Goal: Transaction & Acquisition: Download file/media

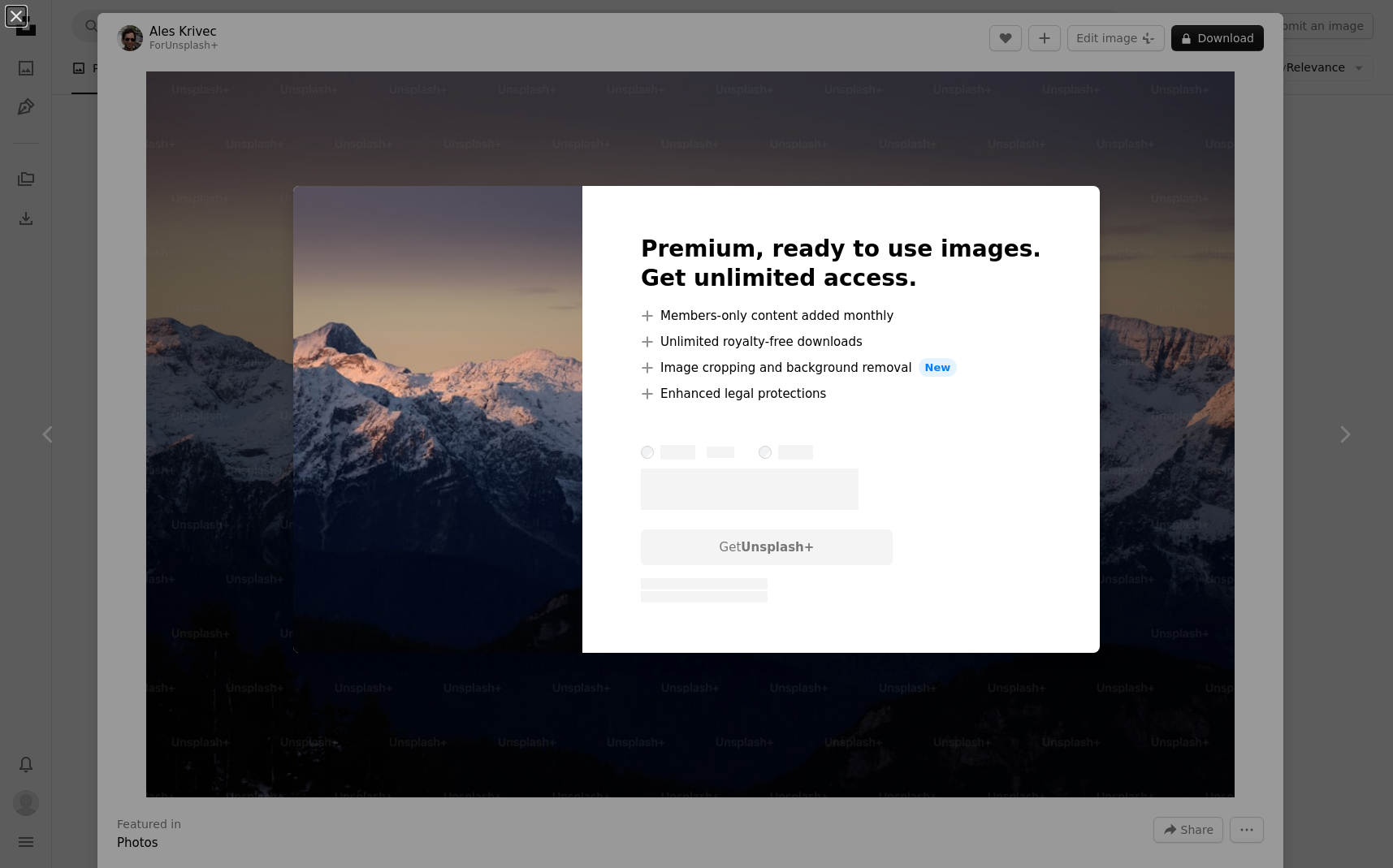
scroll to position [1945, 0]
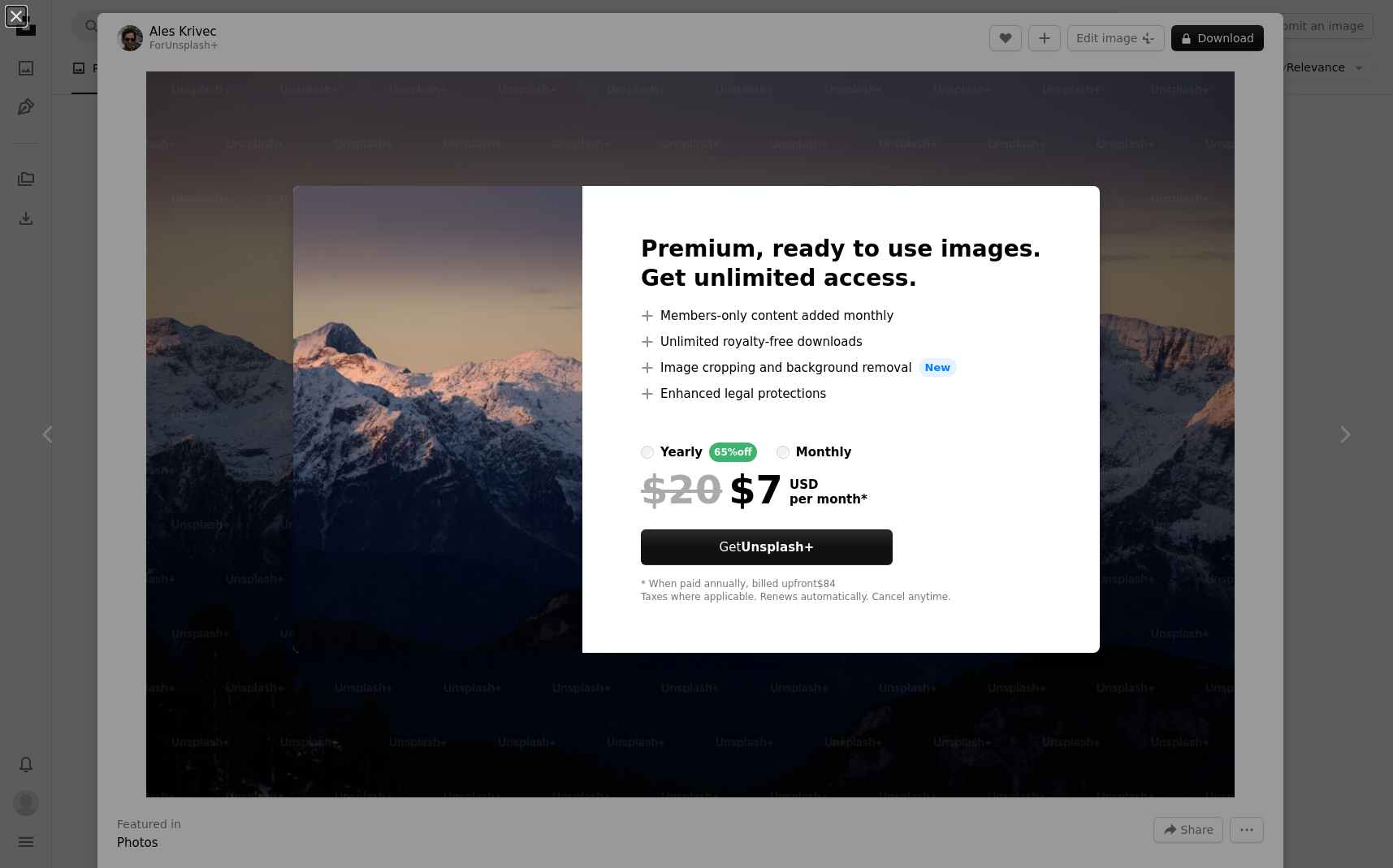
click at [1245, 485] on div "An X shape Premium, ready to use images. Get unlimited access. A plus sign Memb…" at bounding box center [696, 434] width 1393 height 868
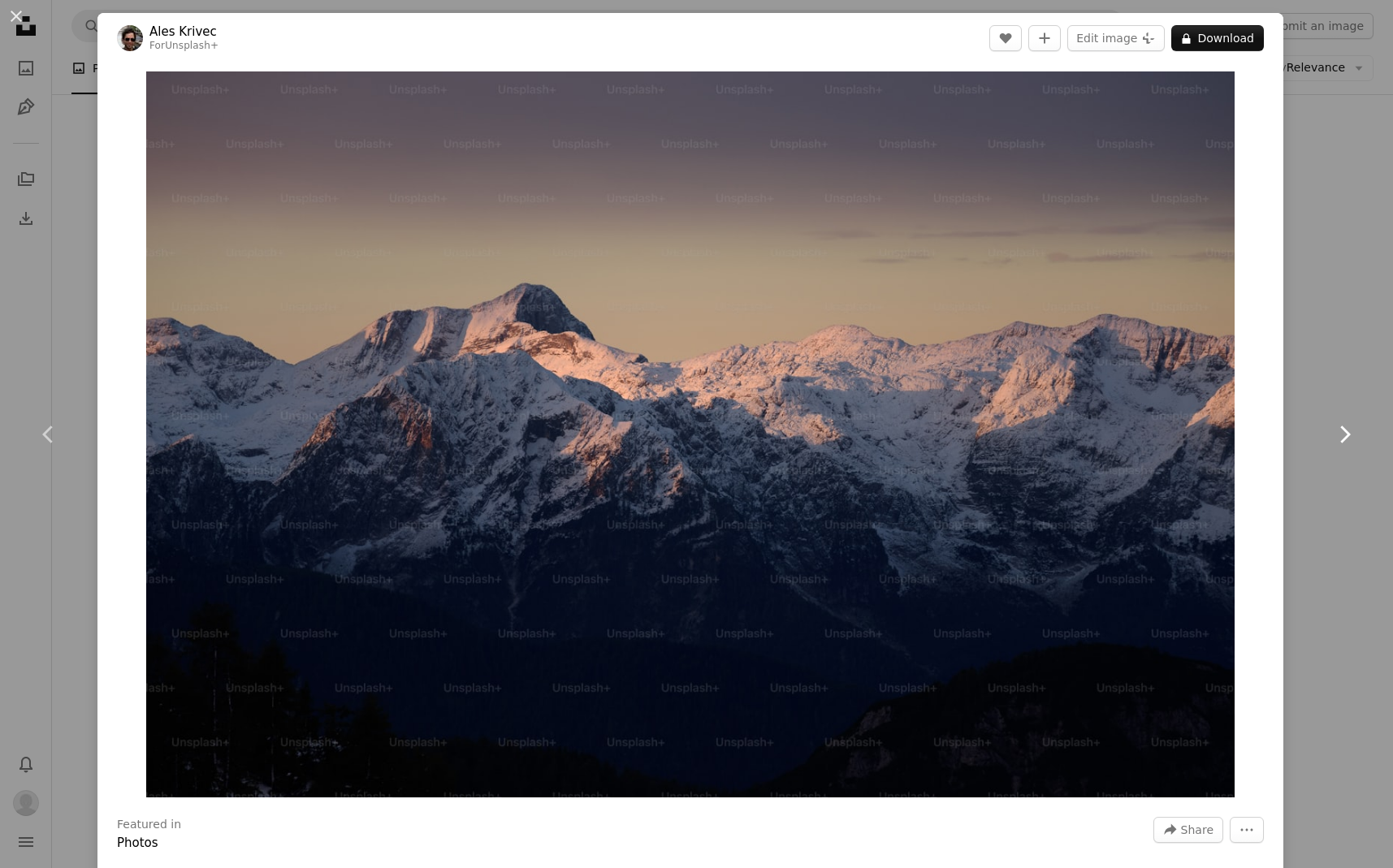
click at [1306, 419] on link "Chevron right" at bounding box center [1343, 434] width 97 height 156
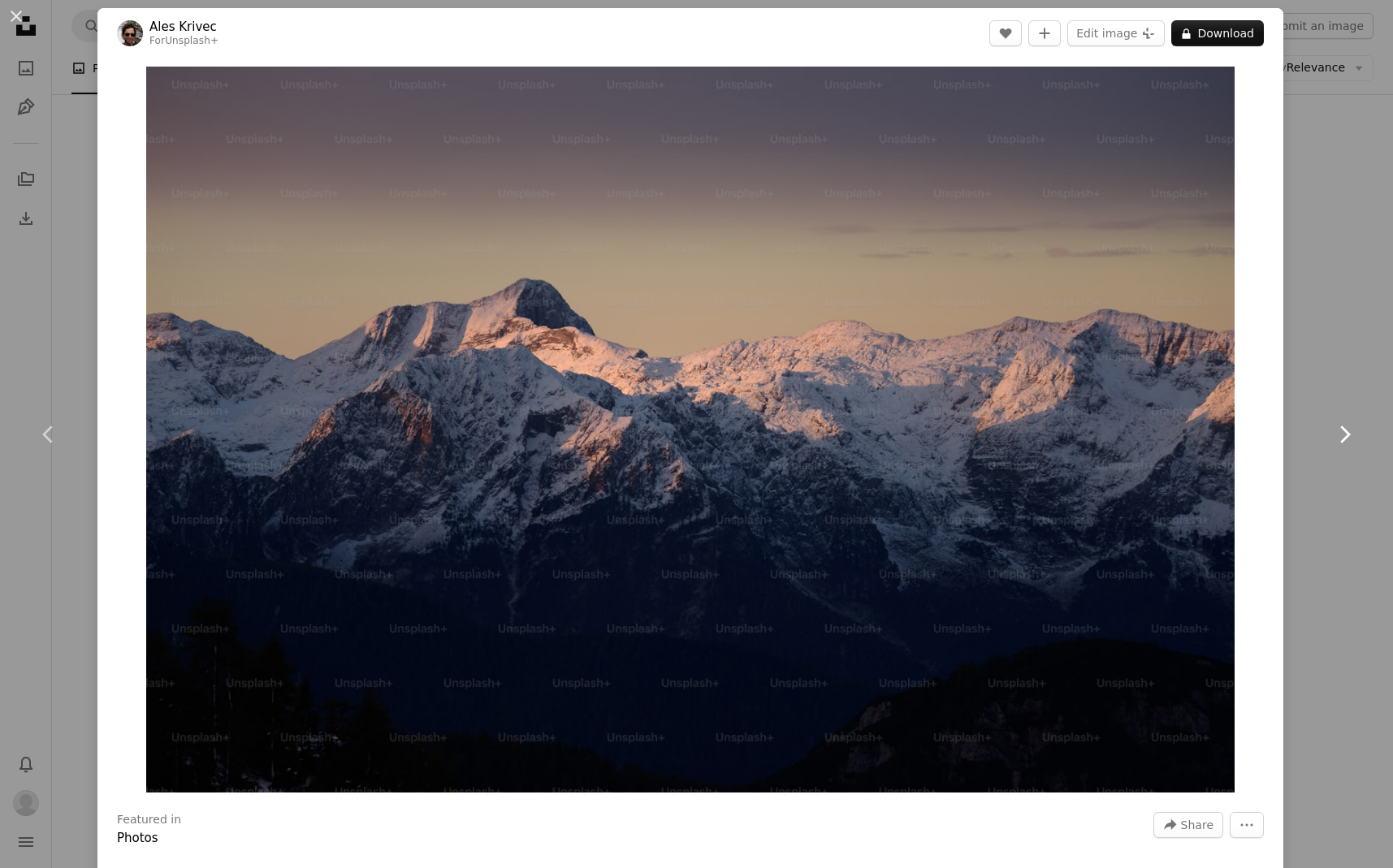
scroll to position [6, 0]
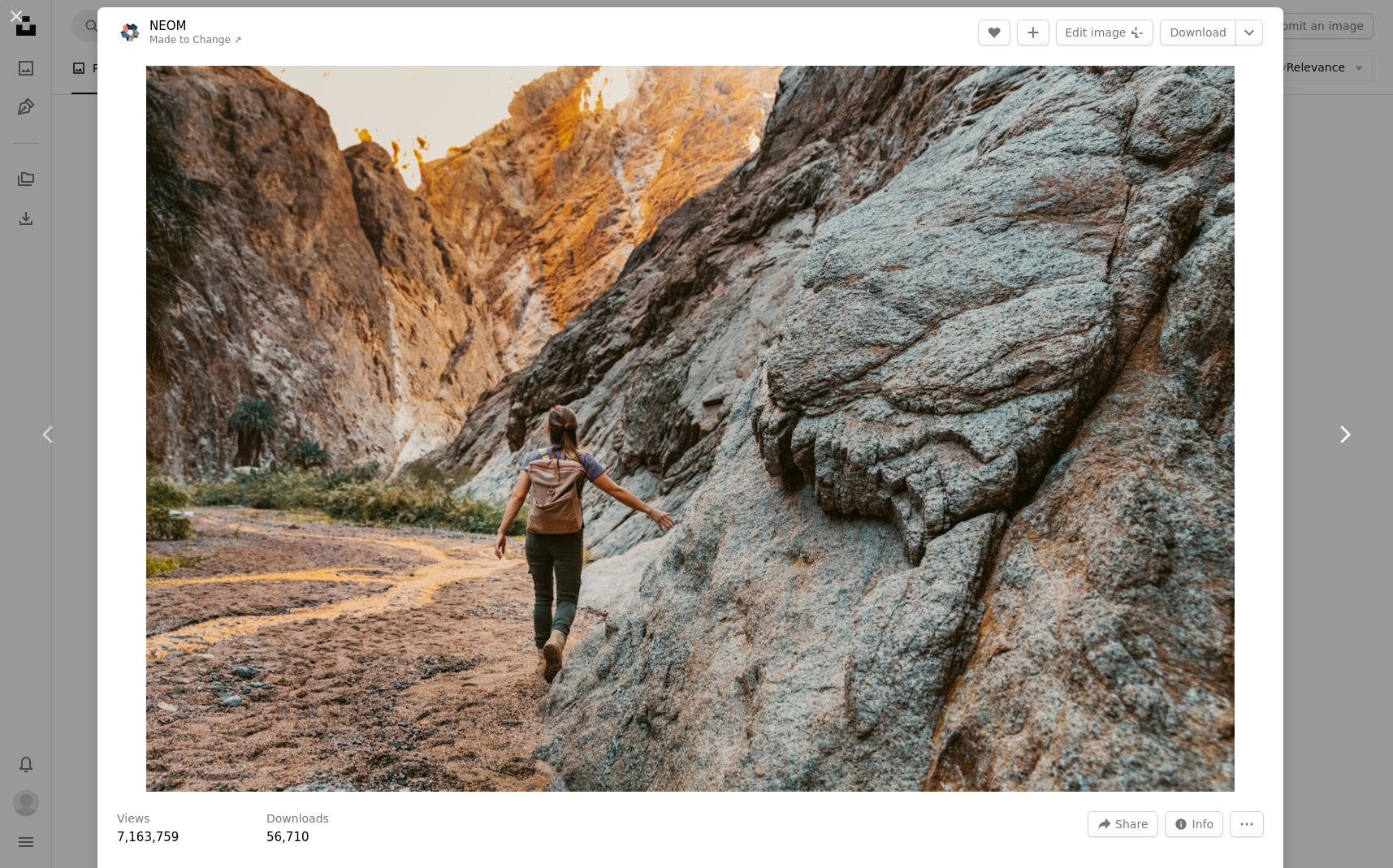
click at [1320, 360] on link "Chevron right" at bounding box center [1343, 434] width 97 height 156
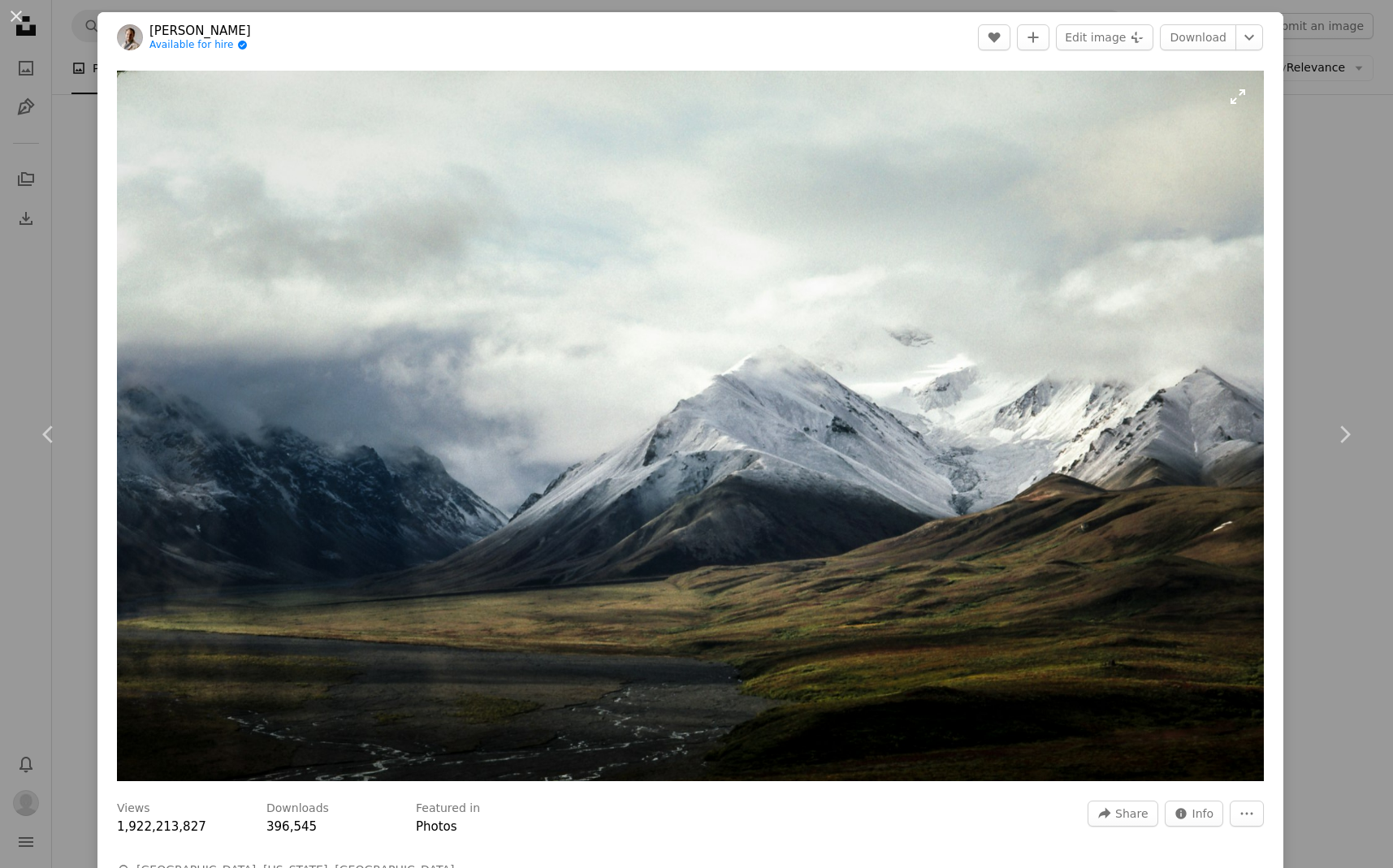
scroll to position [165, 0]
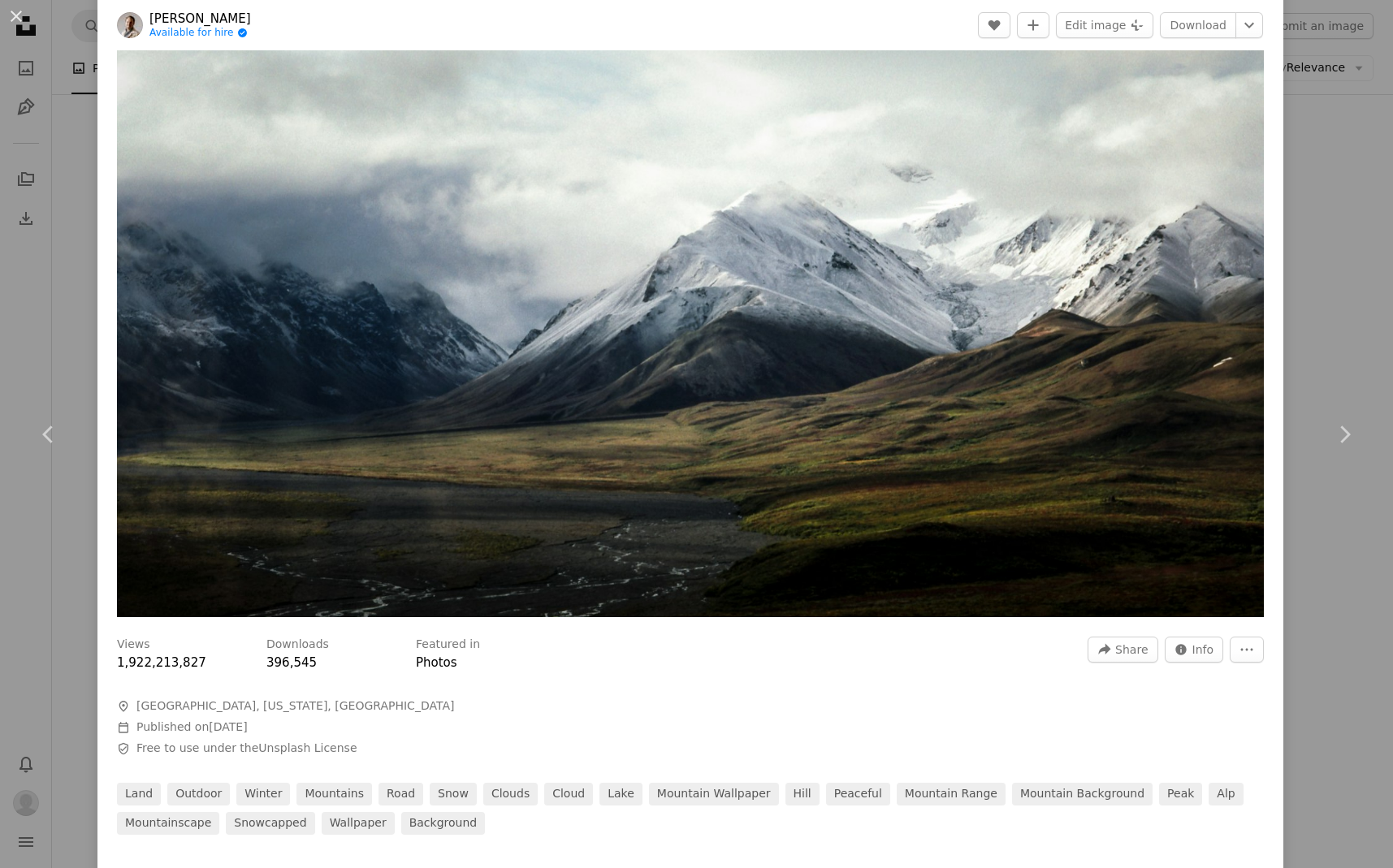
click at [1318, 519] on div "An X shape Chevron left Chevron right [PERSON_NAME] Available for hire A checkm…" at bounding box center [696, 434] width 1393 height 868
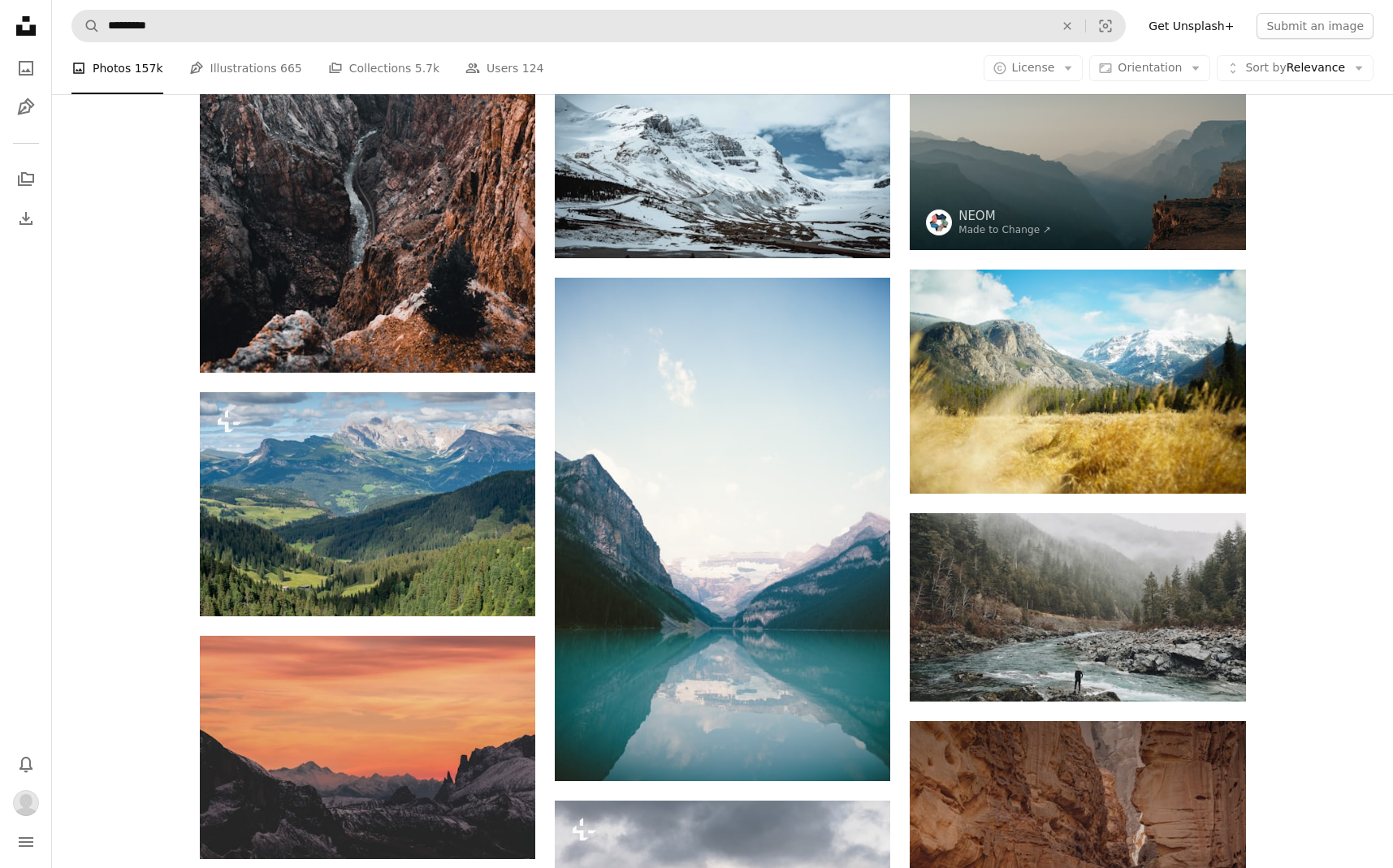
scroll to position [3208, 0]
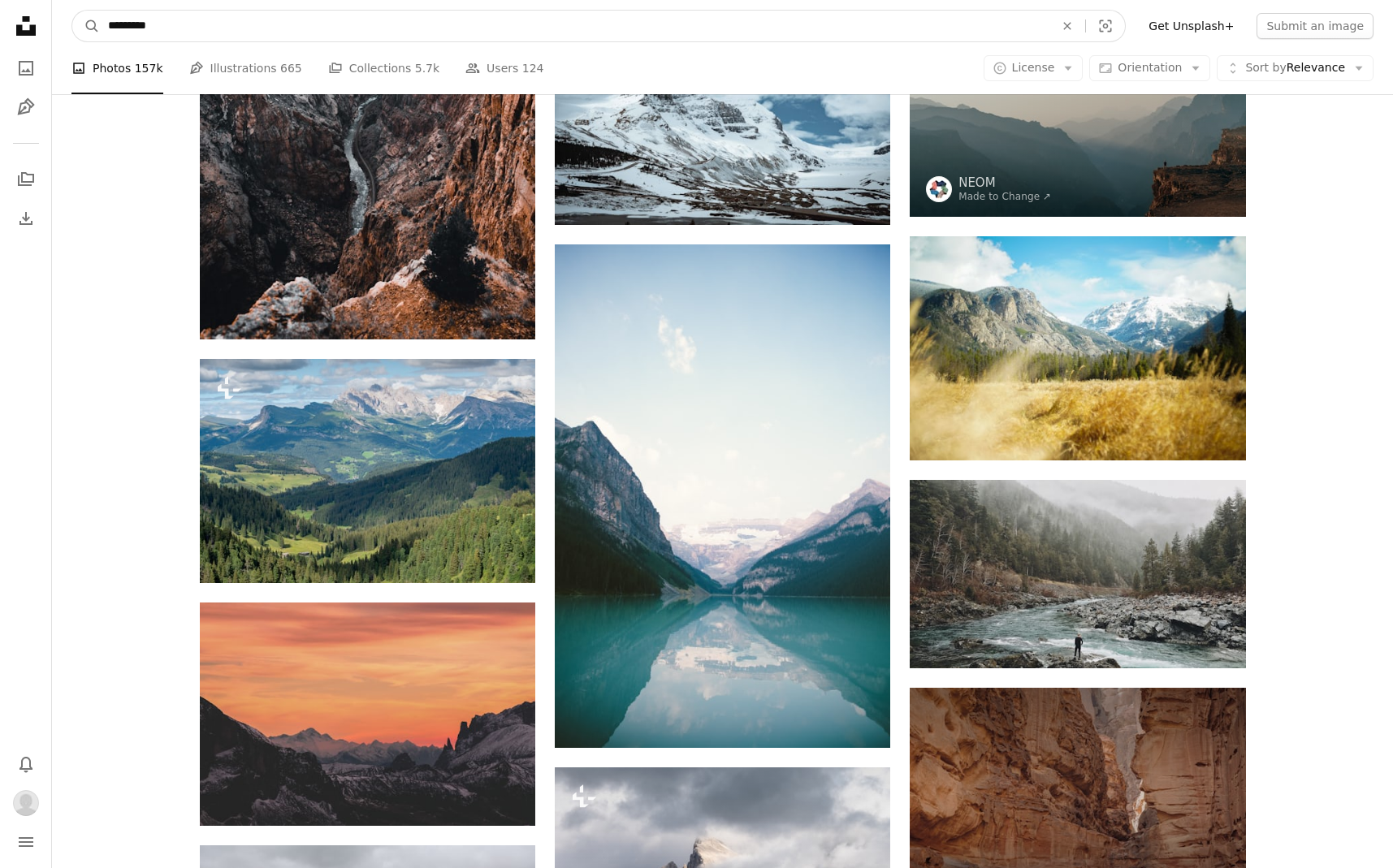
click at [247, 38] on input "*********" at bounding box center [575, 26] width 949 height 30
type input "**********"
click at [86, 26] on button "A magnifying glass" at bounding box center [86, 26] width 28 height 30
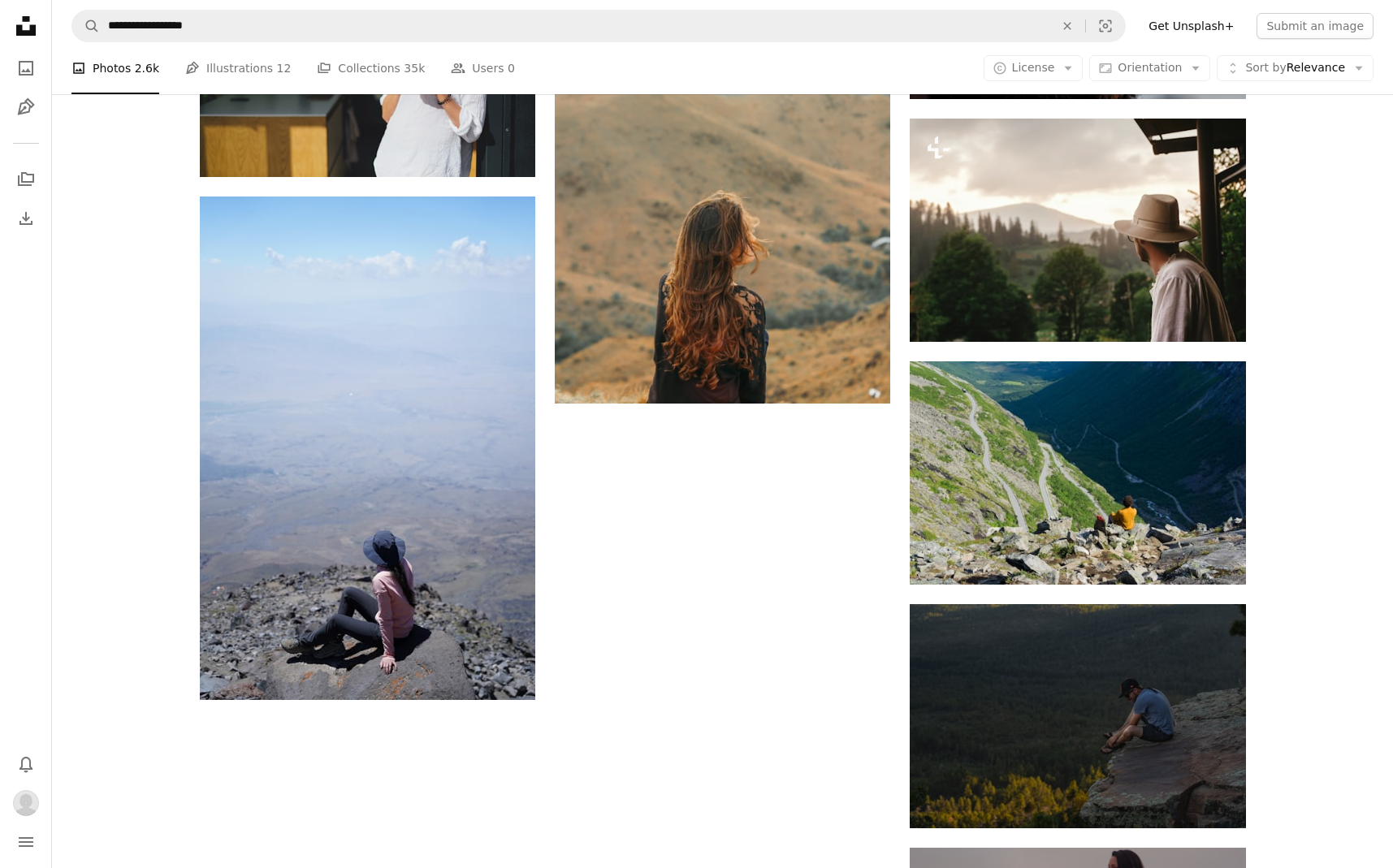
scroll to position [1716, 0]
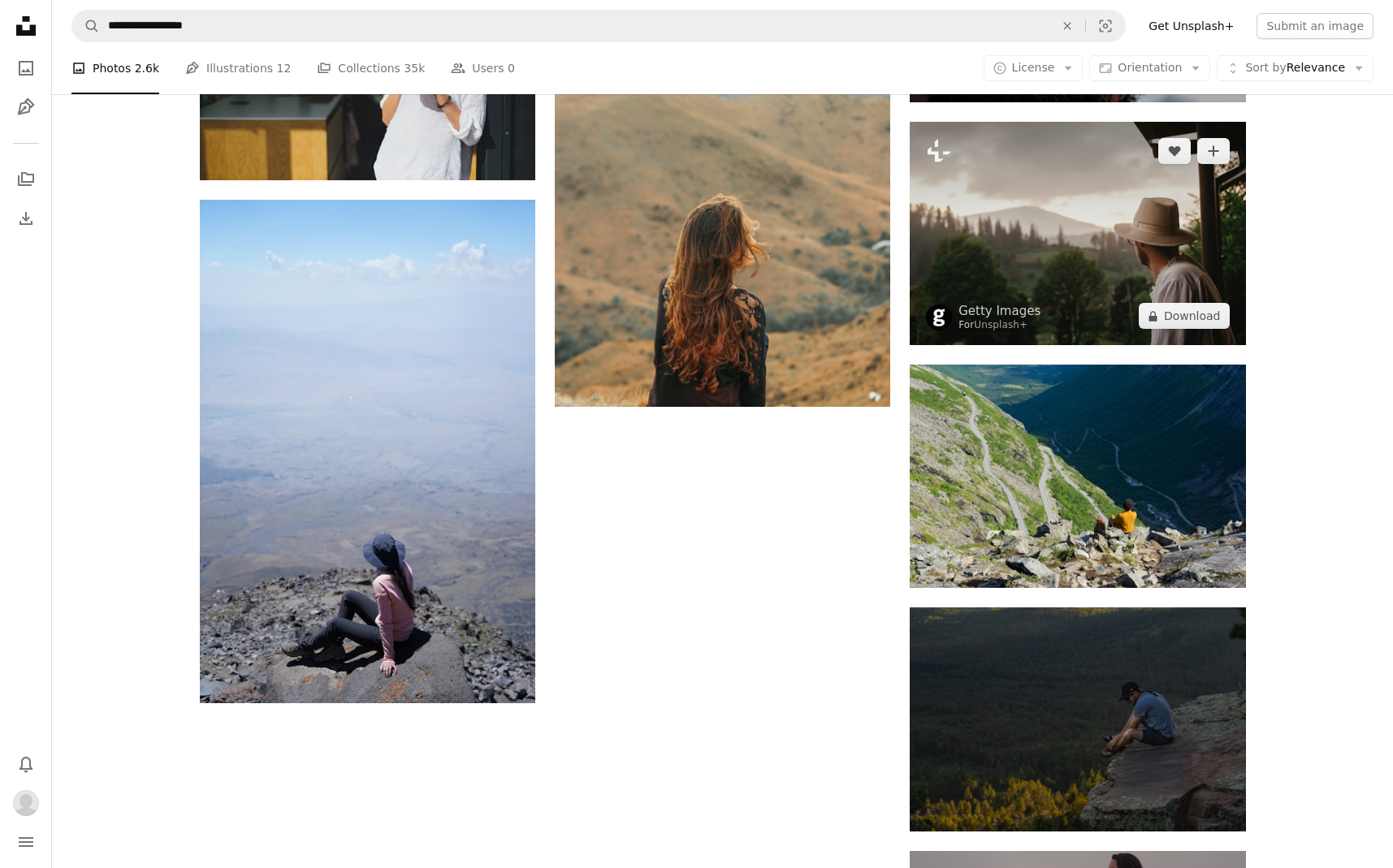
click at [1058, 305] on img at bounding box center [1078, 233] width 335 height 223
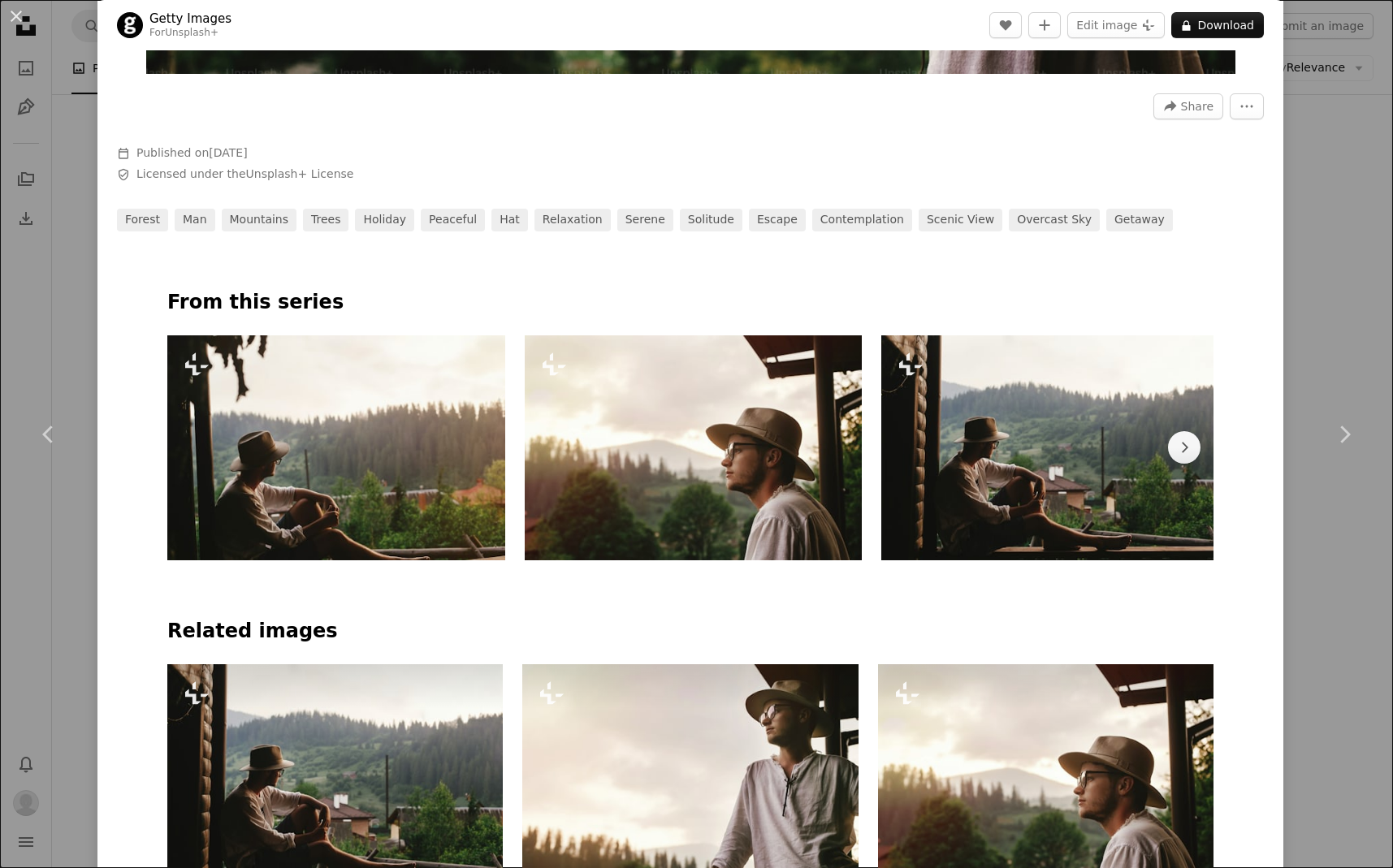
scroll to position [724, 0]
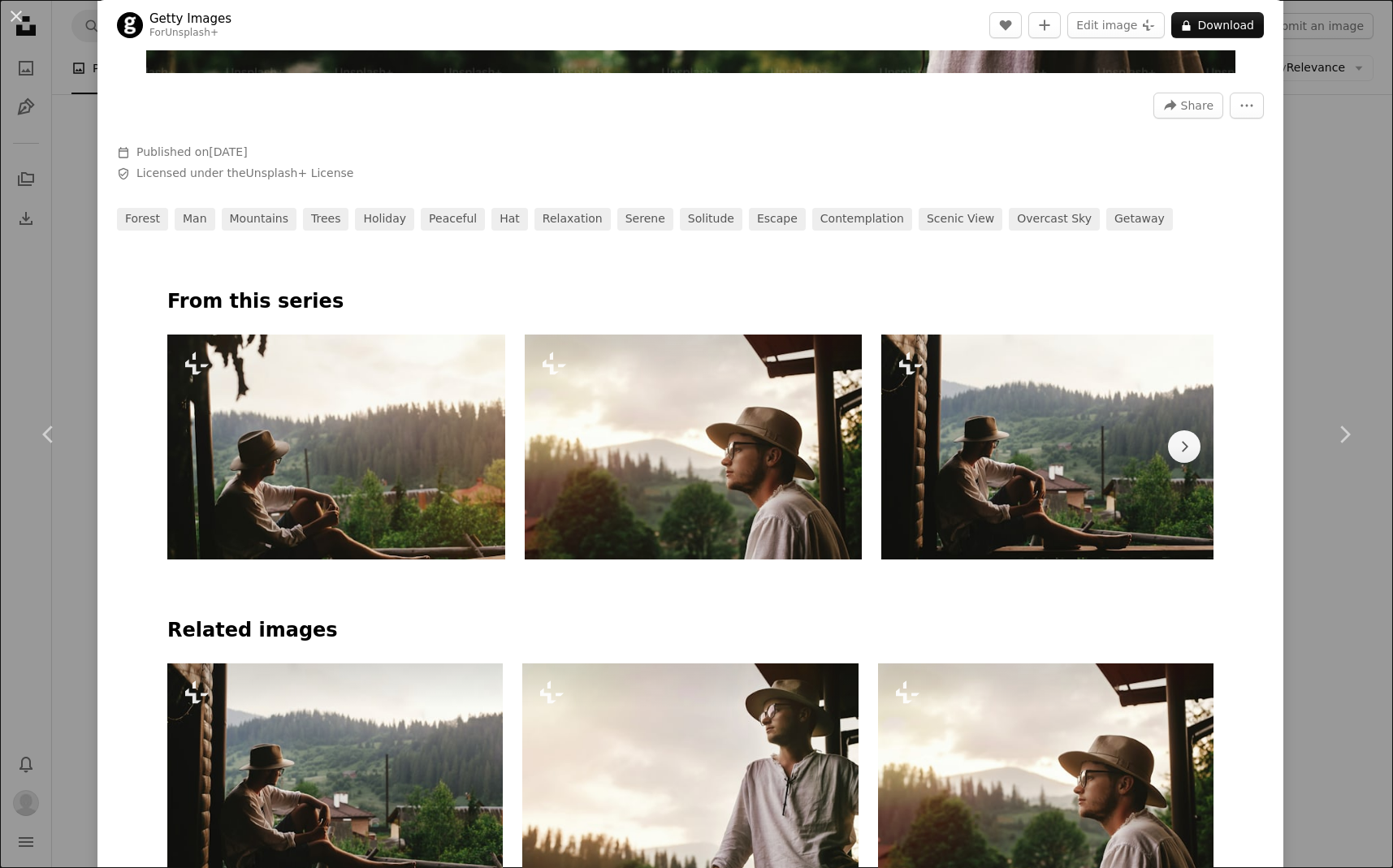
click at [630, 486] on img at bounding box center [694, 447] width 338 height 225
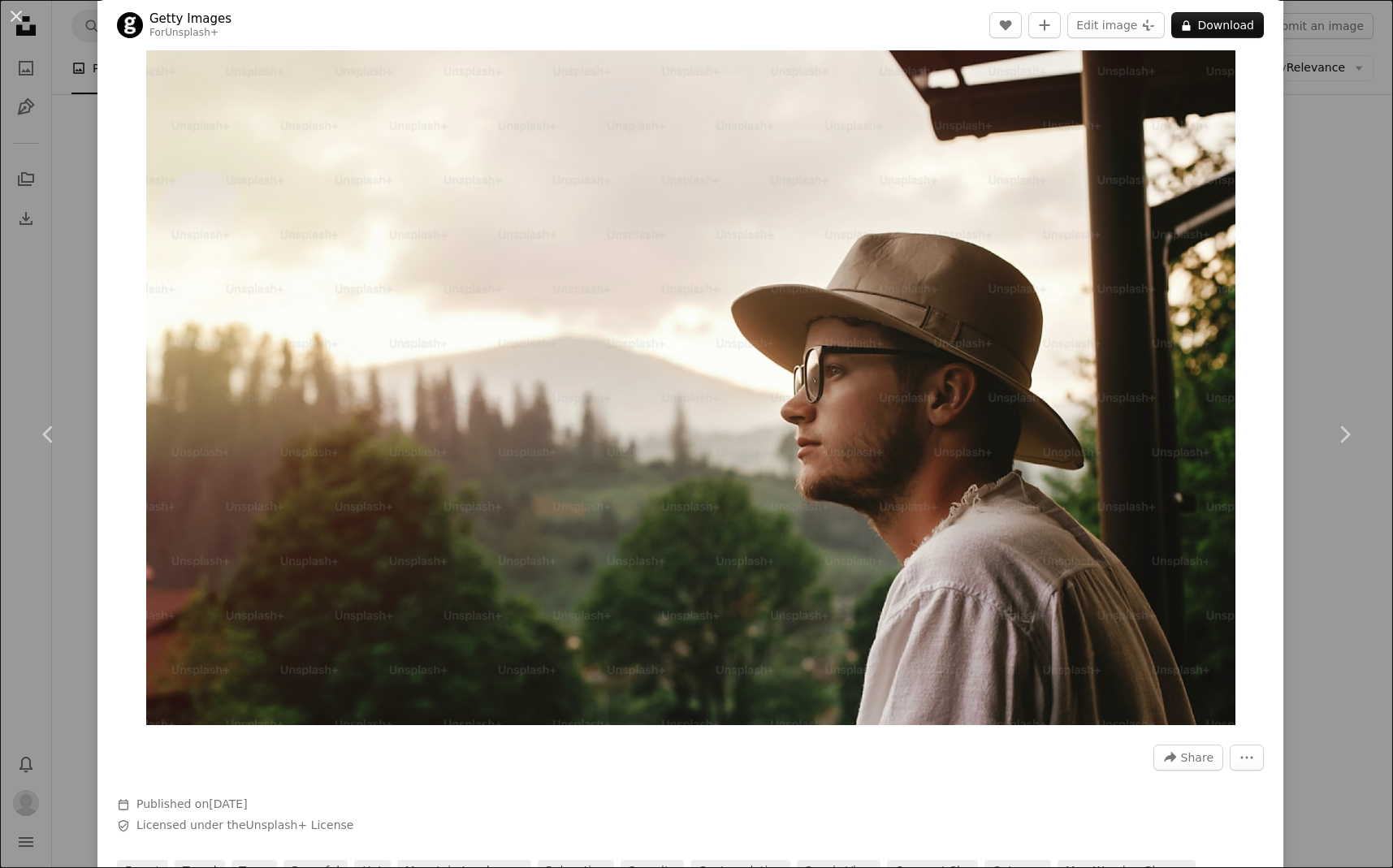
scroll to position [73, 0]
click at [1317, 278] on div "An X shape Chevron left Chevron right Getty Images For Unsplash+ A heart A plus…" at bounding box center [696, 434] width 1393 height 868
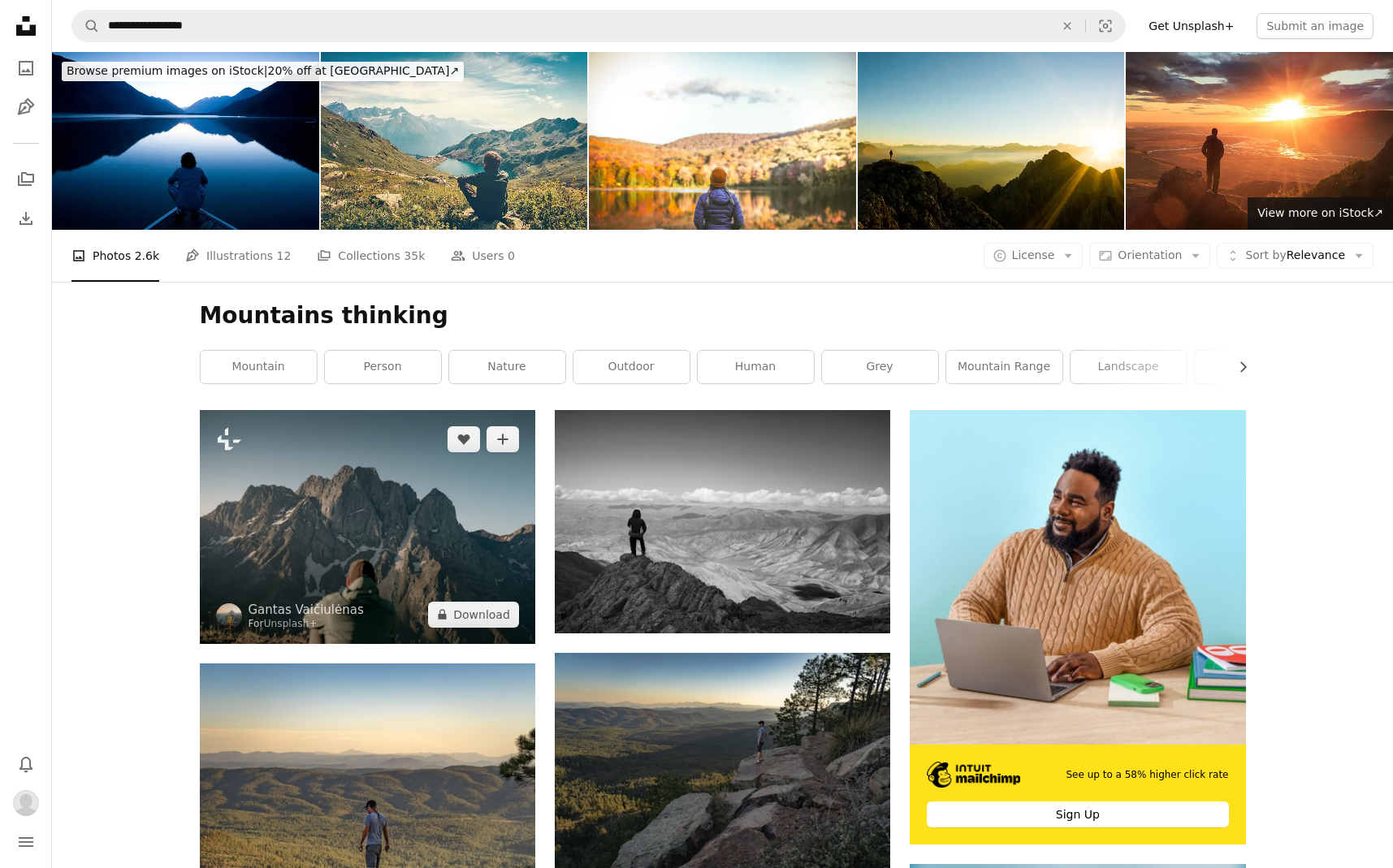
click at [358, 573] on img at bounding box center [368, 526] width 335 height 233
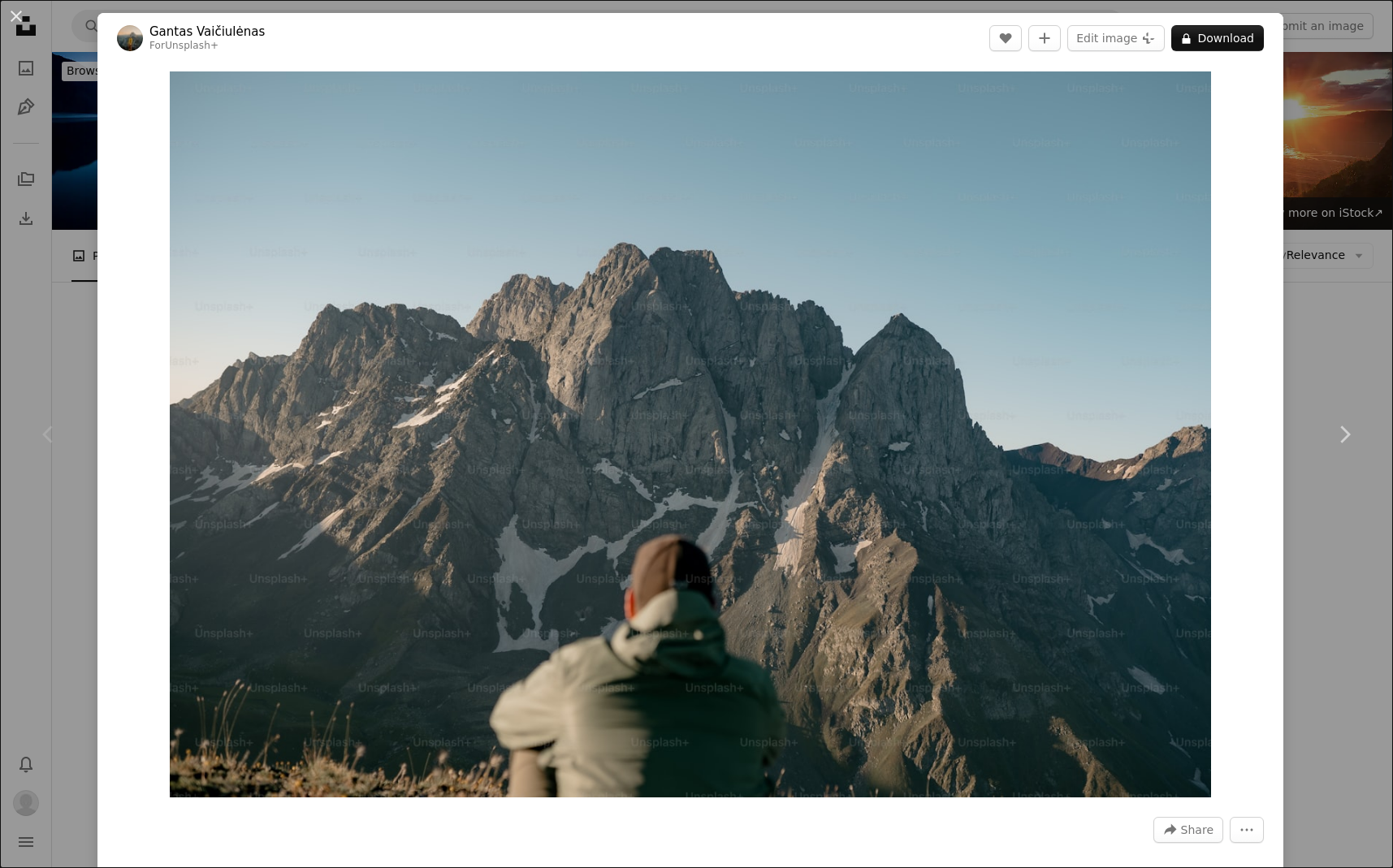
drag, startPoint x: 1388, startPoint y: 154, endPoint x: 1376, endPoint y: 155, distance: 12.0
click at [1388, 154] on div "An X shape Chevron left Chevron right Gantas Vaičiulėnas For Unsplash+ A heart …" at bounding box center [696, 434] width 1393 height 868
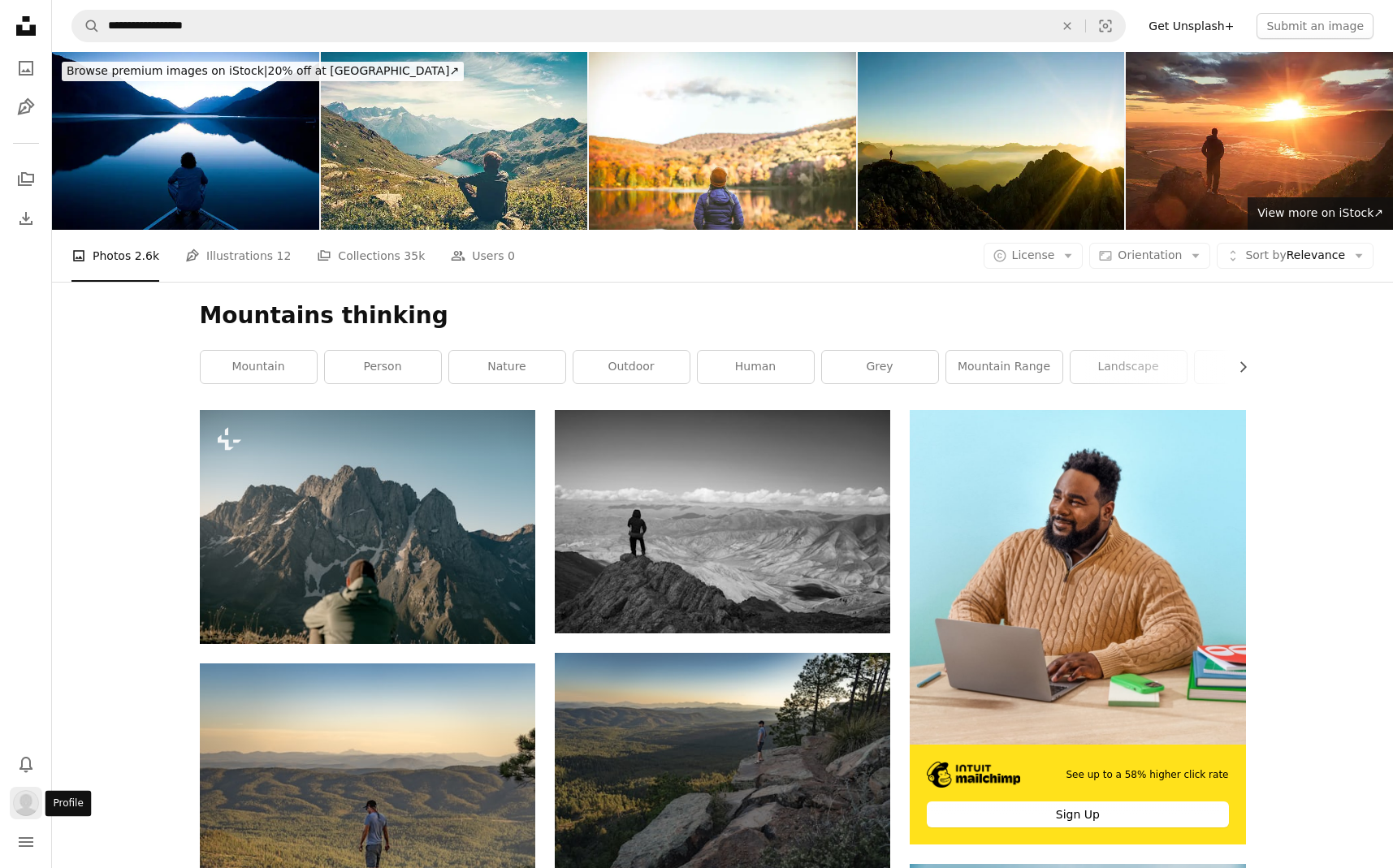
click at [28, 800] on img "Profile" at bounding box center [26, 802] width 26 height 26
click at [1036, 260] on span "License" at bounding box center [1033, 255] width 43 height 13
click at [1060, 390] on span "Free" at bounding box center [1076, 384] width 99 height 16
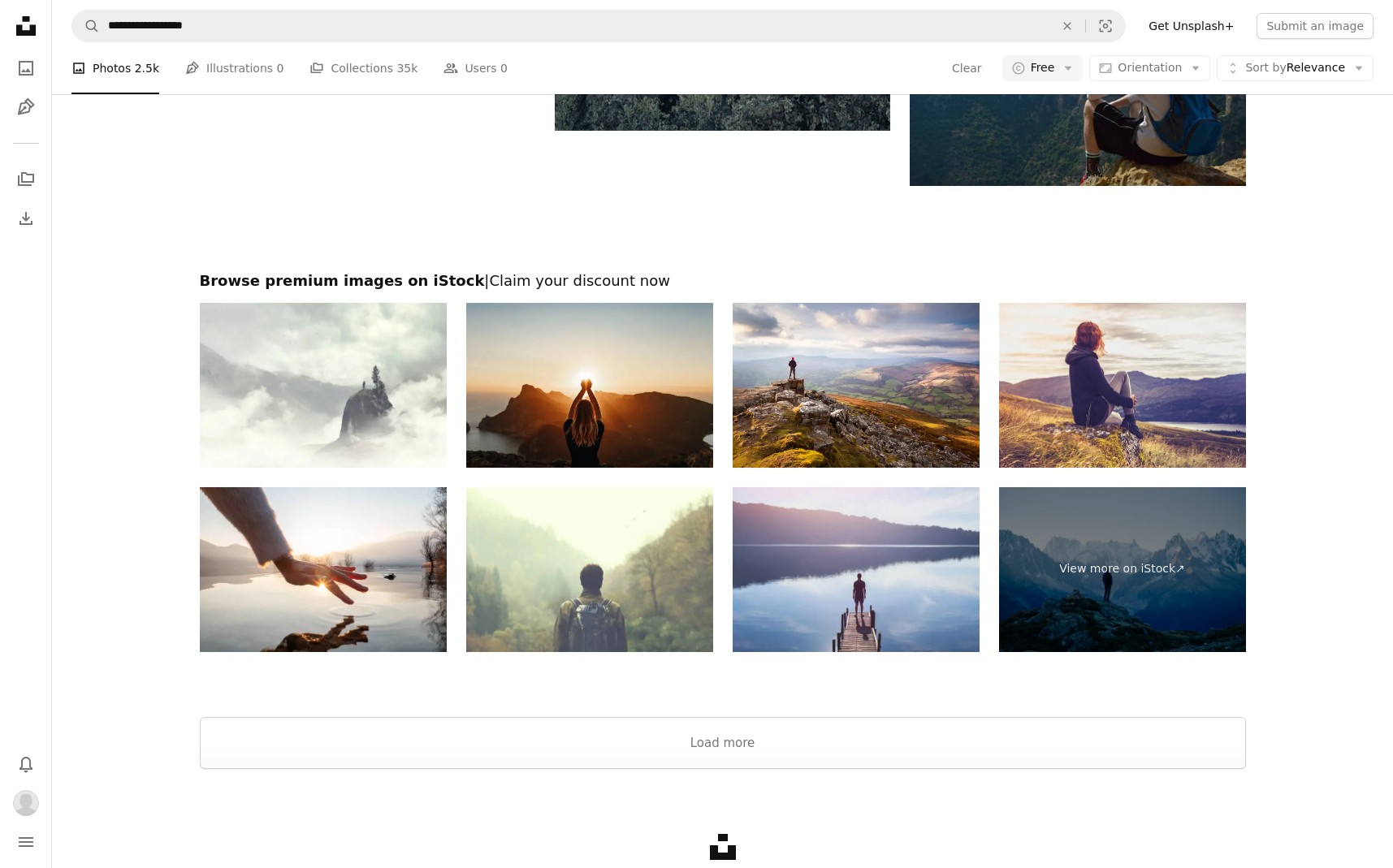
scroll to position [2515, 0]
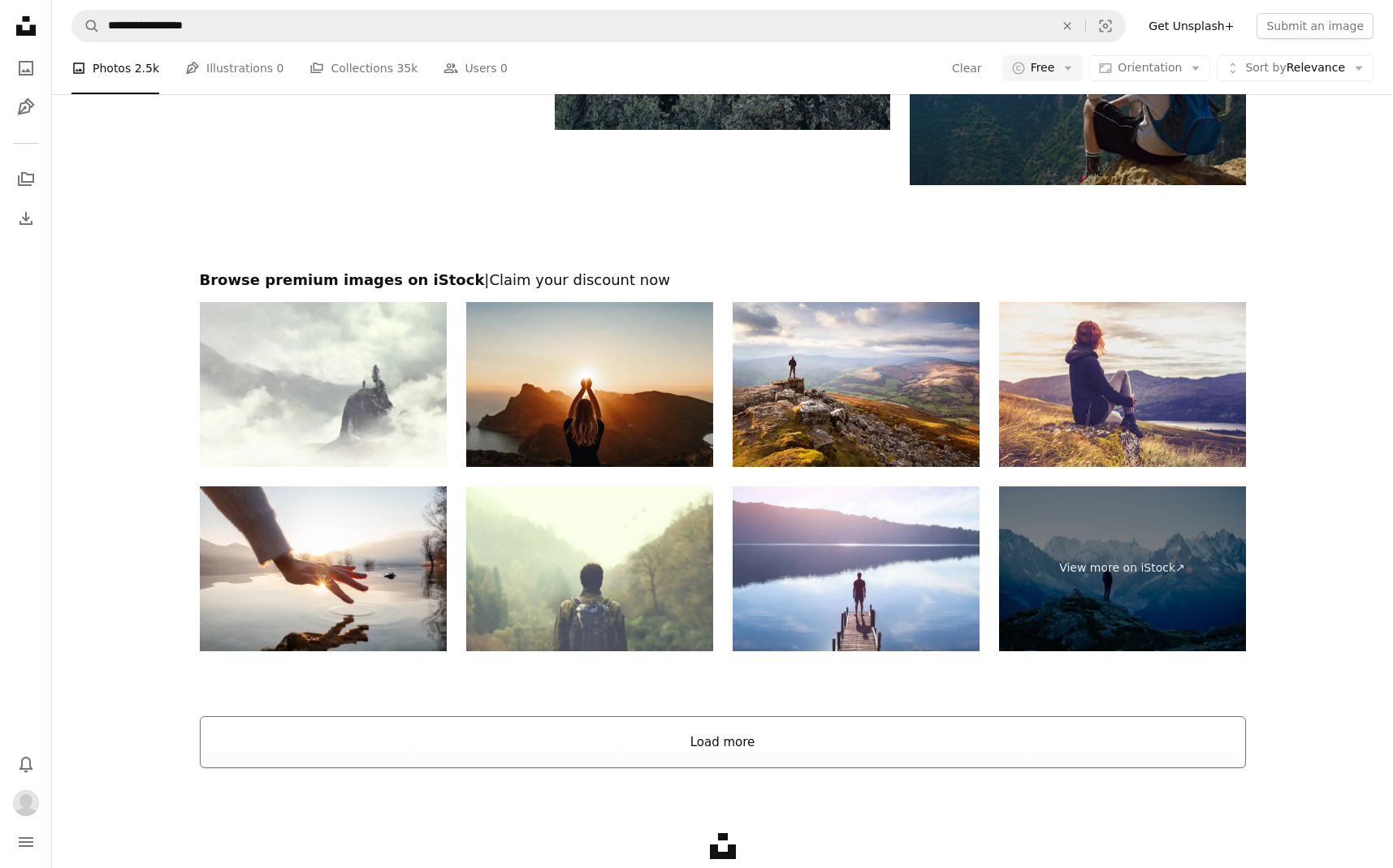
click at [760, 742] on button "Load more" at bounding box center [723, 742] width 1046 height 52
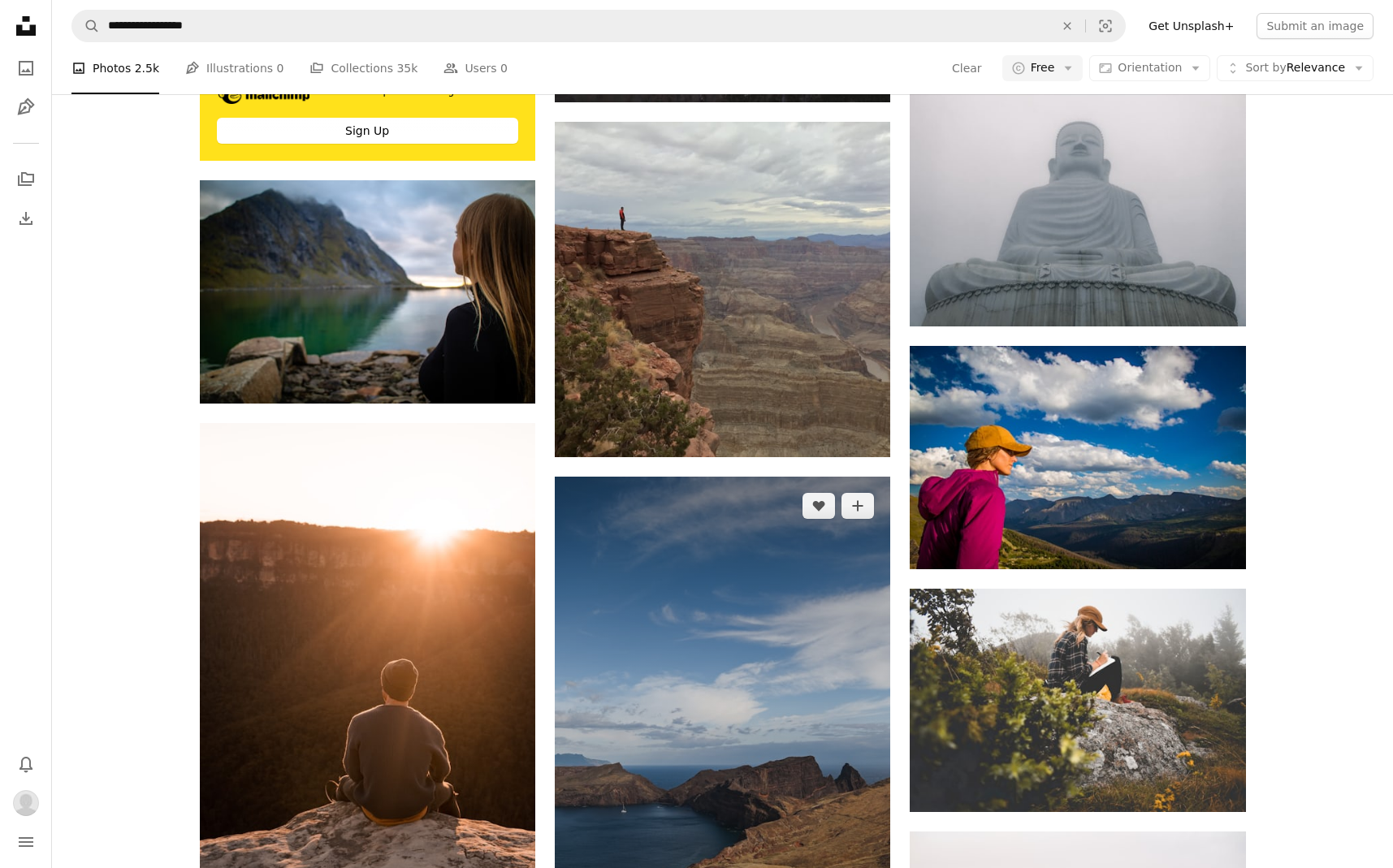
scroll to position [4774, 0]
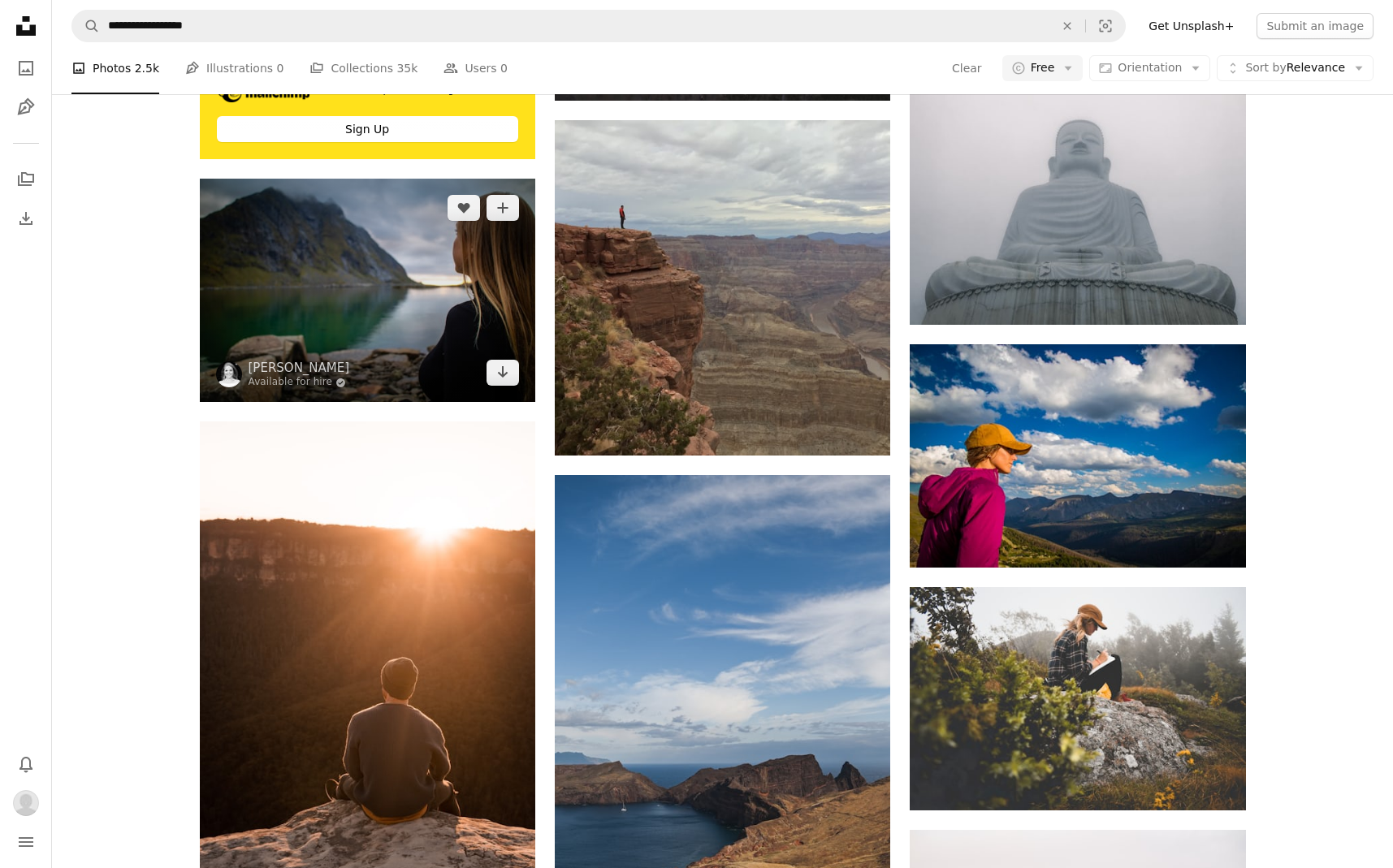
click at [475, 381] on img at bounding box center [368, 291] width 335 height 223
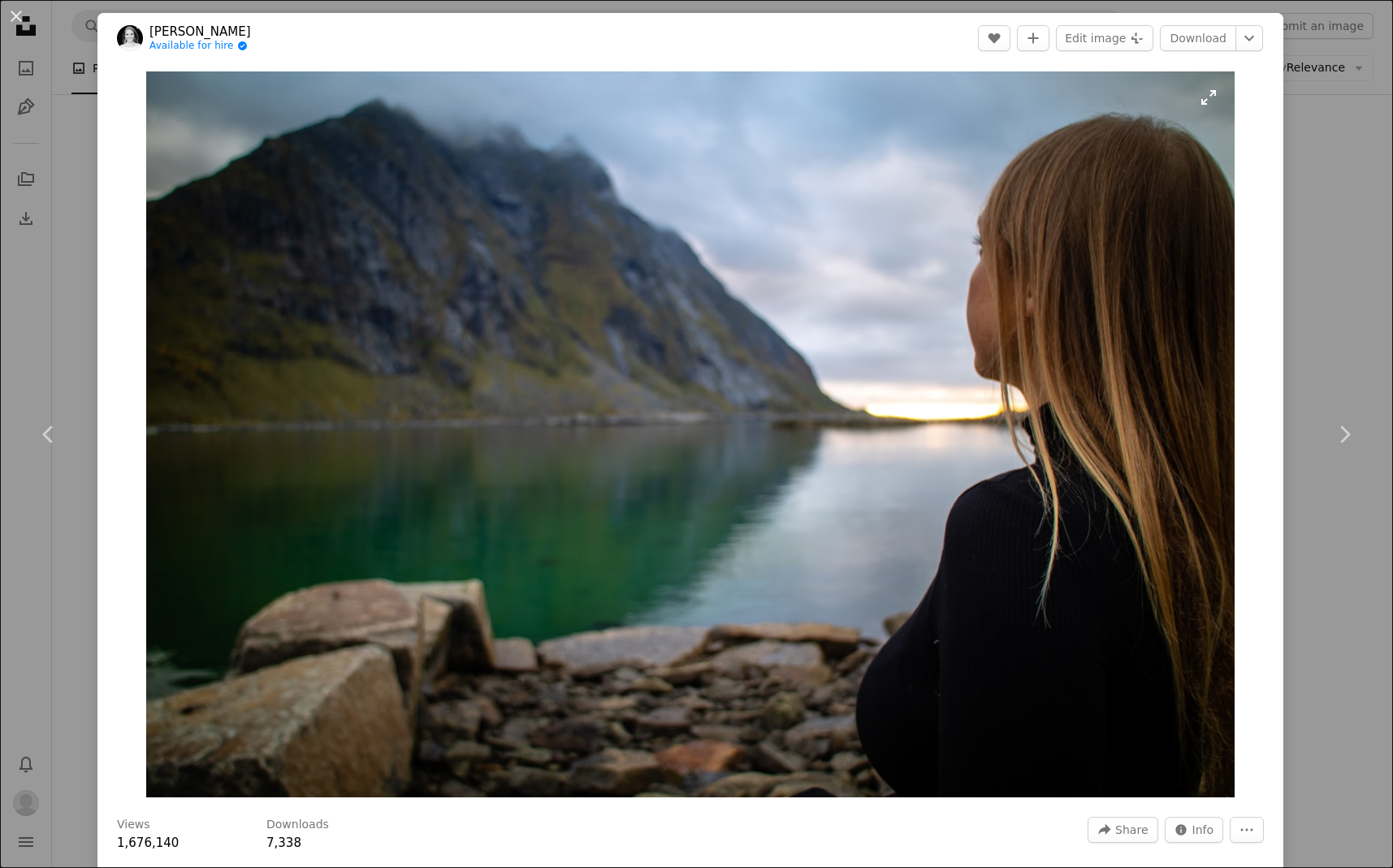
click at [867, 294] on img "Zoom in on this image" at bounding box center [690, 434] width 1089 height 726
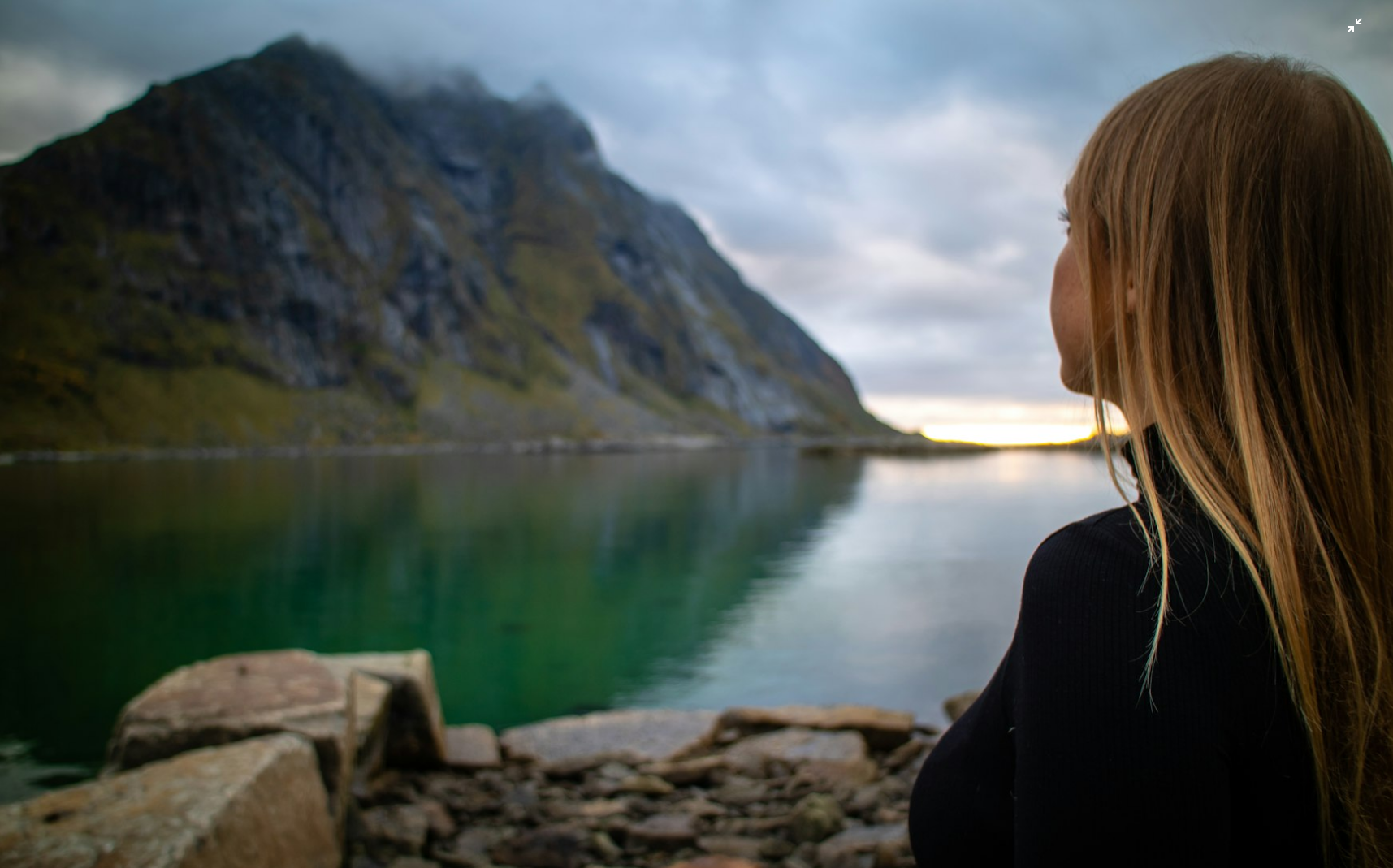
scroll to position [30, 0]
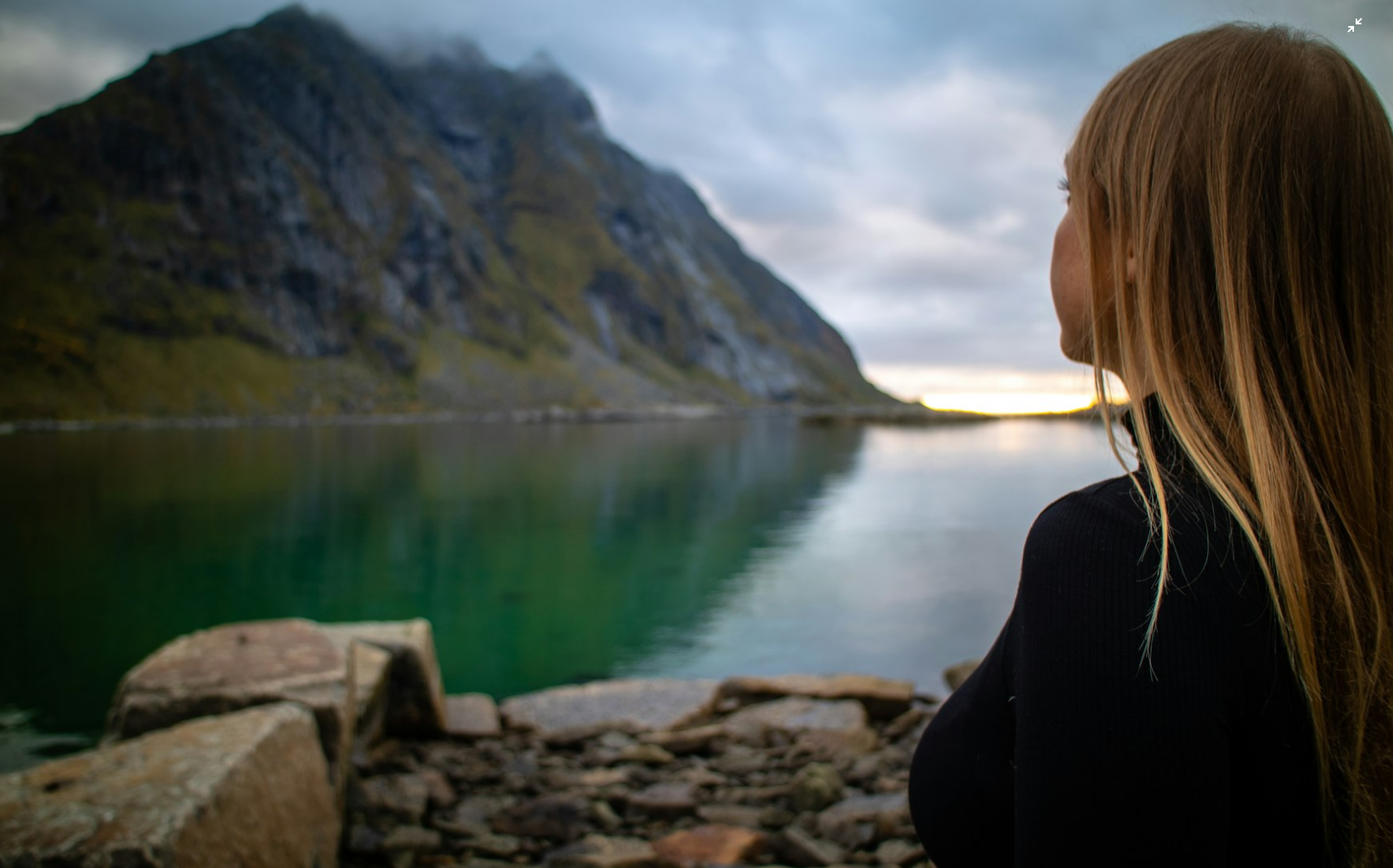
click at [841, 311] on img "Zoom out on this image" at bounding box center [696, 434] width 1394 height 930
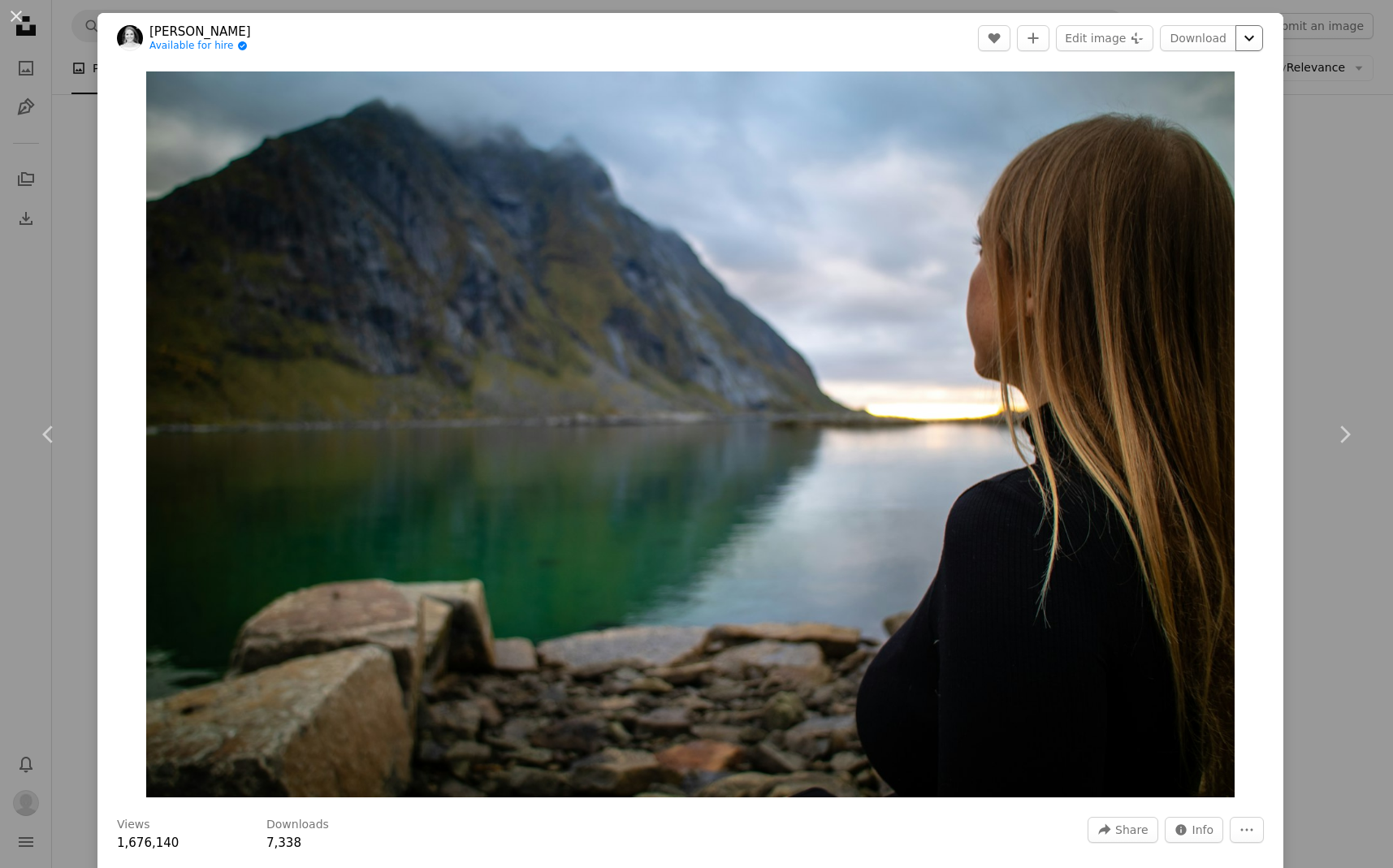
drag, startPoint x: 1262, startPoint y: 35, endPoint x: 1270, endPoint y: 50, distance: 17.0
click at [1262, 50] on button "Chevron down" at bounding box center [1248, 37] width 28 height 26
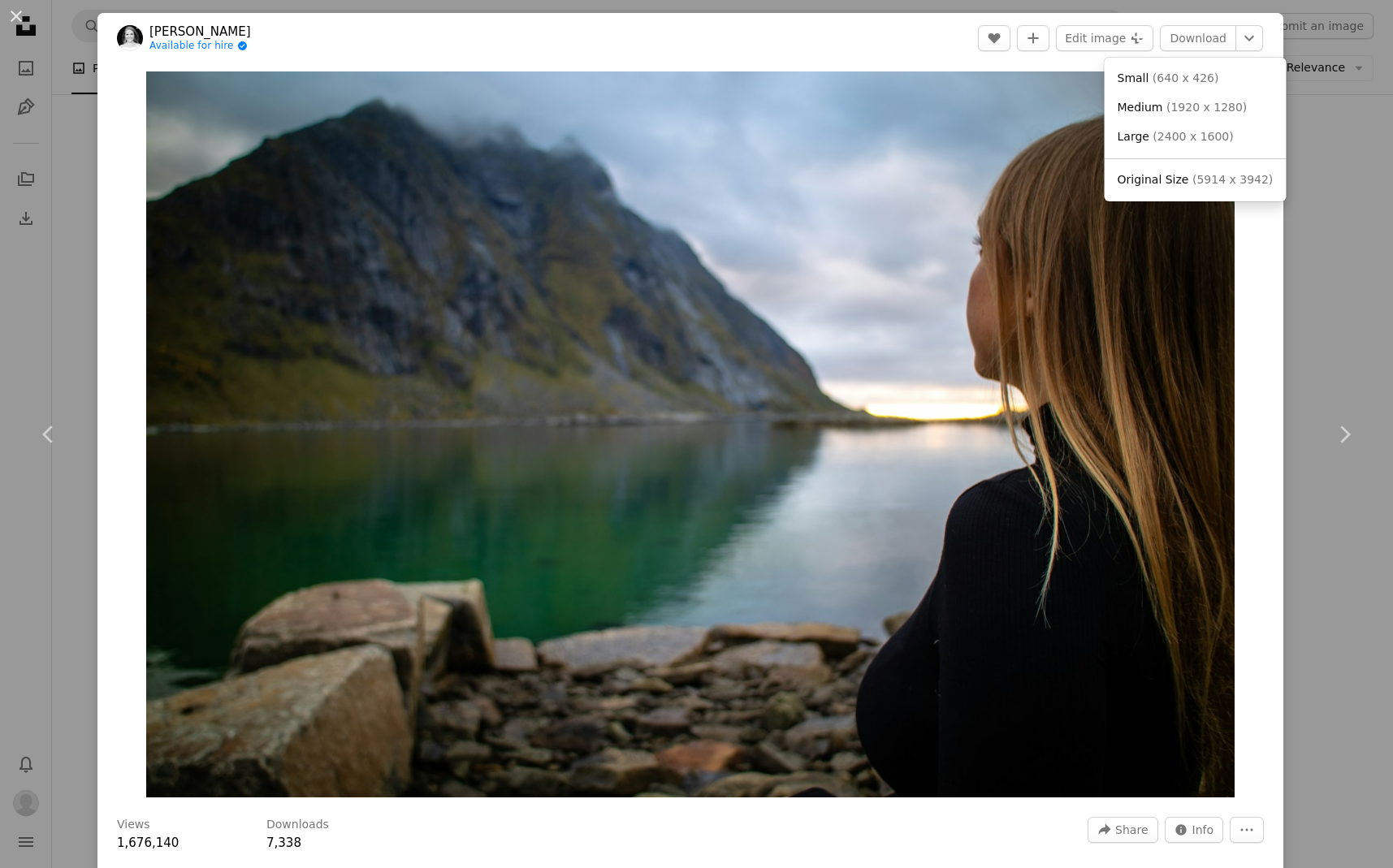
click at [1322, 165] on dialog "An X shape Chevron left Chevron right [PERSON_NAME] Available for hire A checkm…" at bounding box center [696, 434] width 1393 height 868
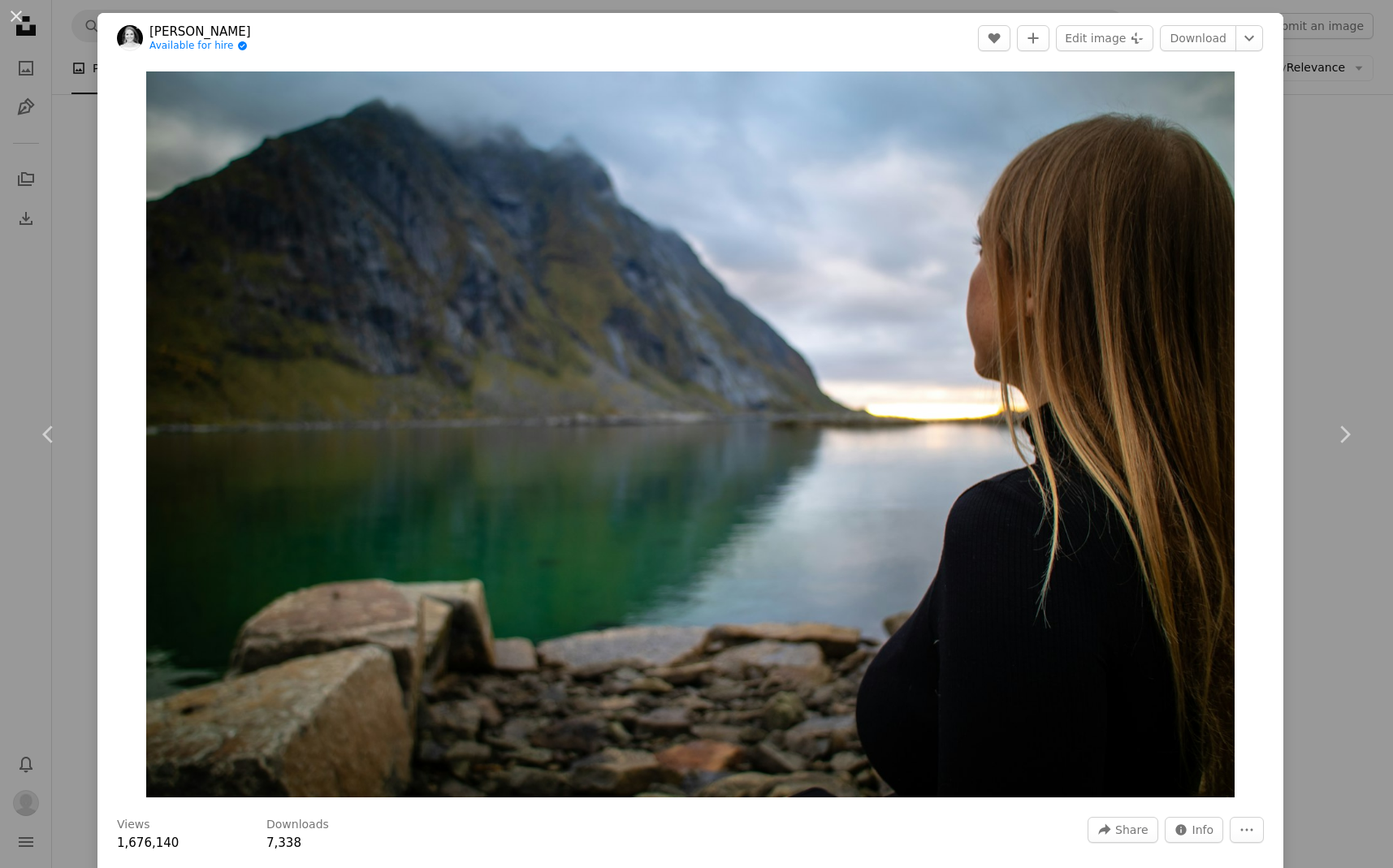
click at [1298, 212] on div "An X shape Chevron left Chevron right [PERSON_NAME] Available for hire A checkm…" at bounding box center [696, 434] width 1393 height 868
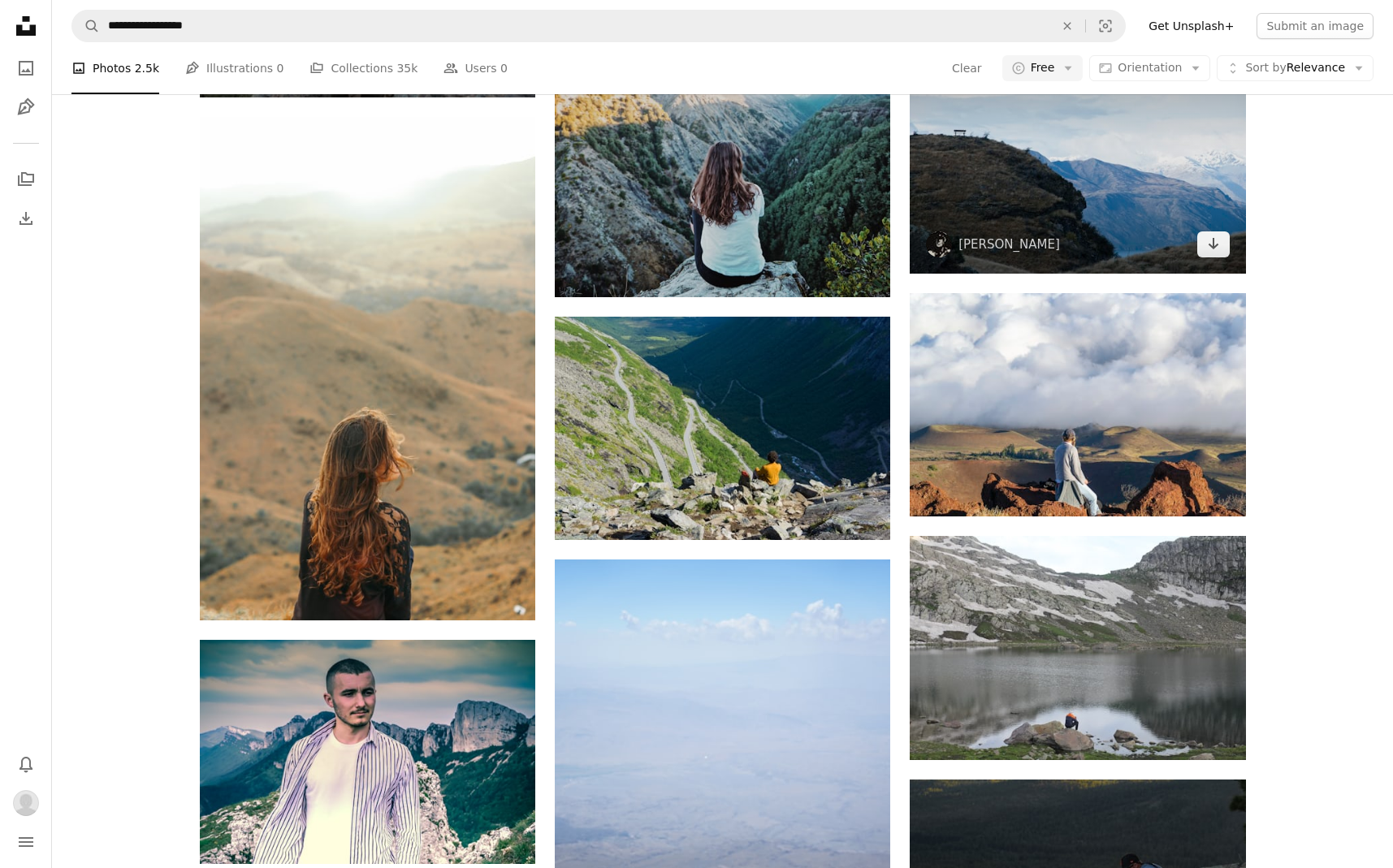
scroll to position [1060, 0]
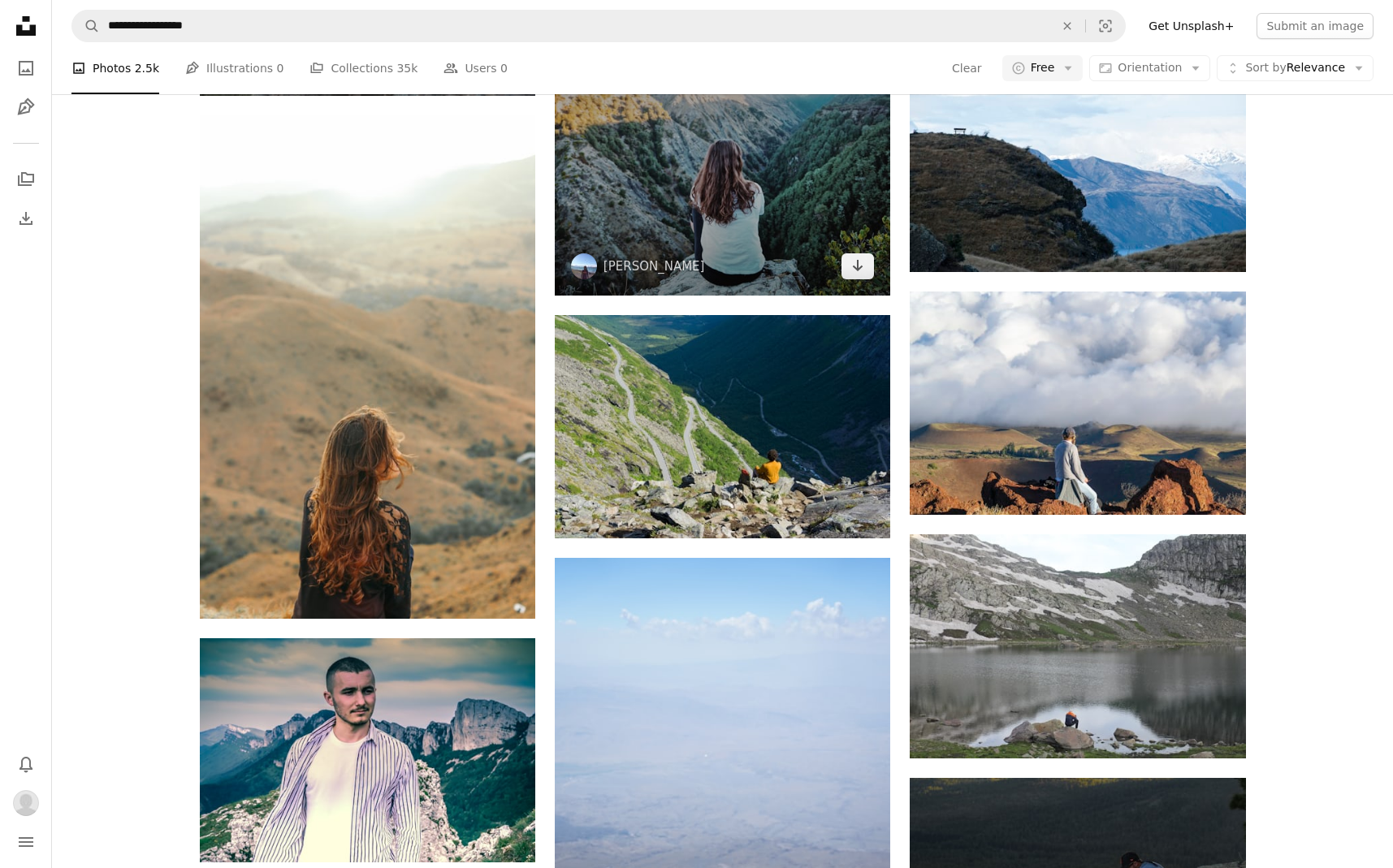
click at [780, 234] on img at bounding box center [722, 170] width 335 height 252
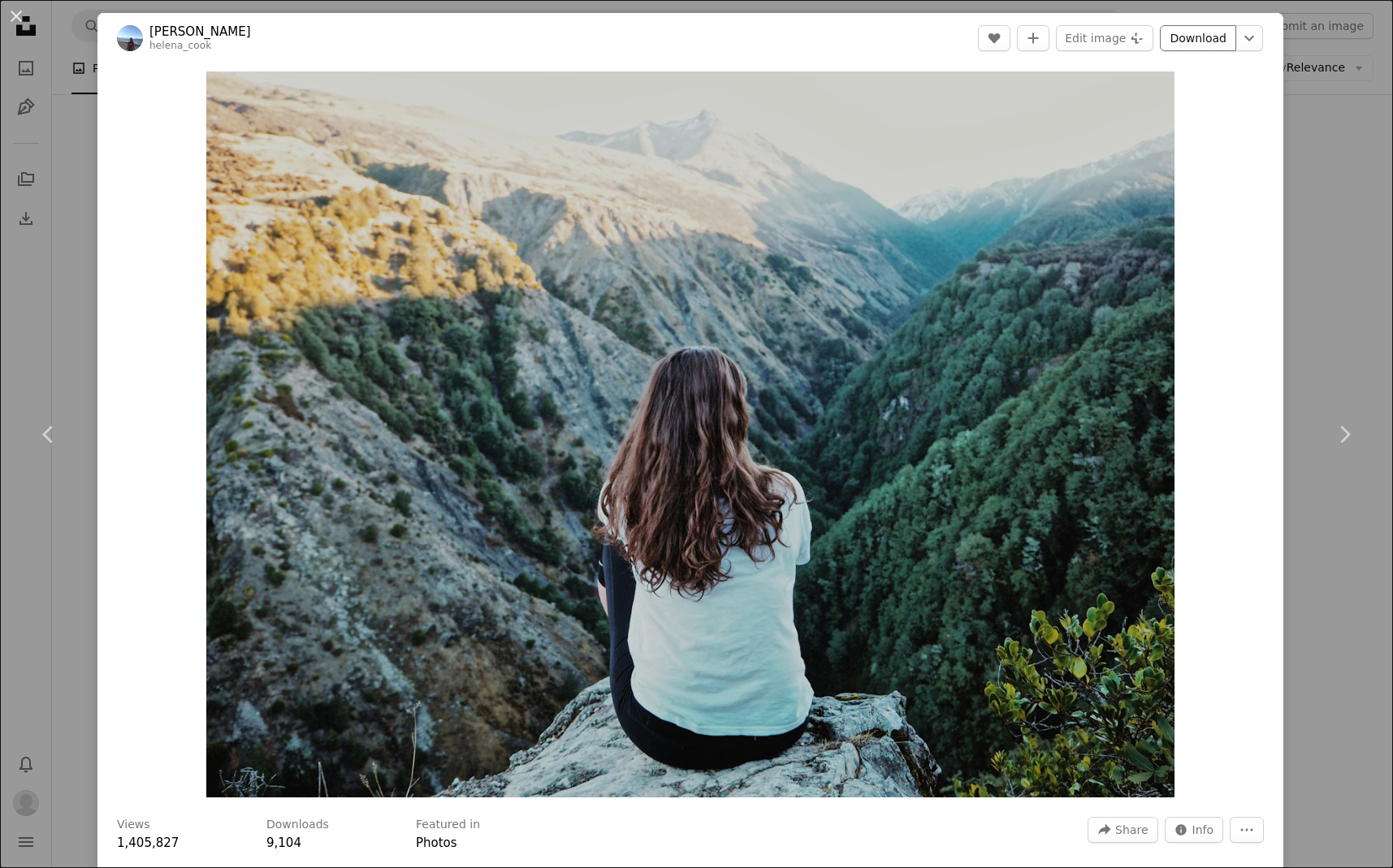
click at [1227, 43] on link "Download" at bounding box center [1198, 37] width 76 height 26
